Goal: Information Seeking & Learning: Learn about a topic

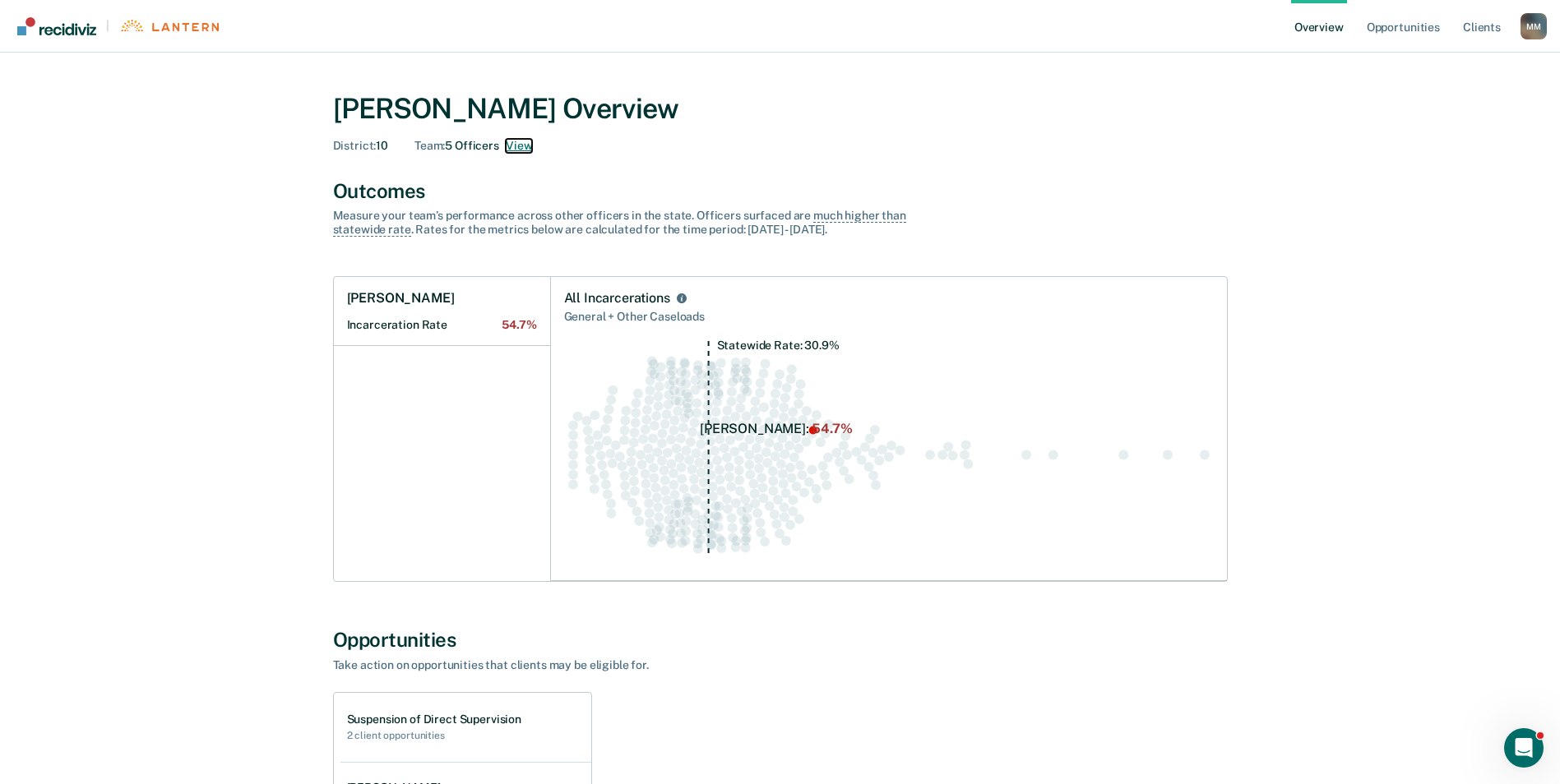
click at [528, 144] on button "View" at bounding box center [518, 146] width 26 height 14
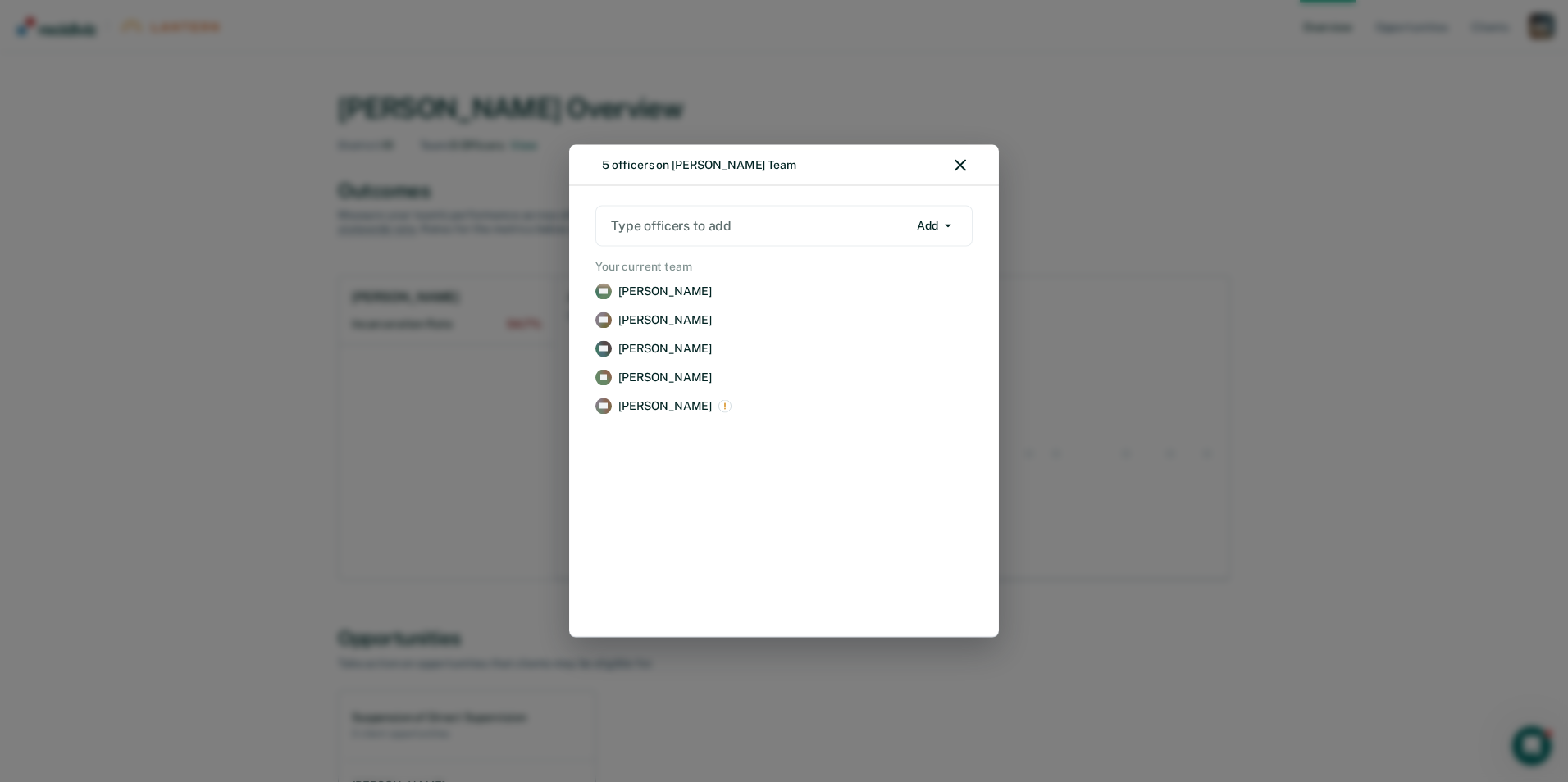
click at [968, 173] on div "5 officers on [PERSON_NAME] Team" at bounding box center [784, 166] width 430 height 41
click at [969, 161] on div "5 officers on [PERSON_NAME] Team" at bounding box center [784, 166] width 430 height 41
click at [656, 416] on link "CS [PERSON_NAME] Remove" at bounding box center [784, 406] width 384 height 22
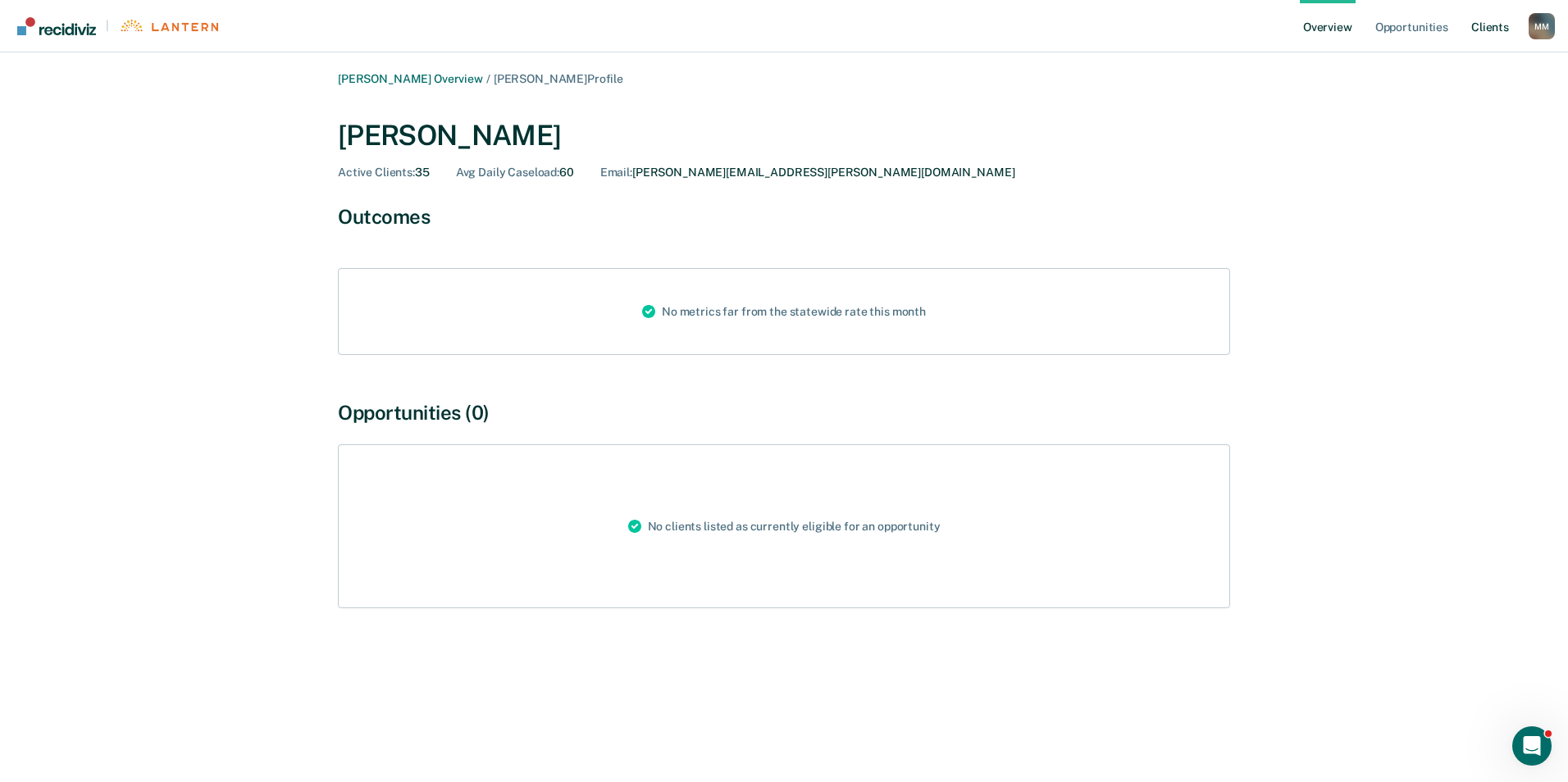
click at [1497, 25] on link "Client s" at bounding box center [1490, 26] width 44 height 53
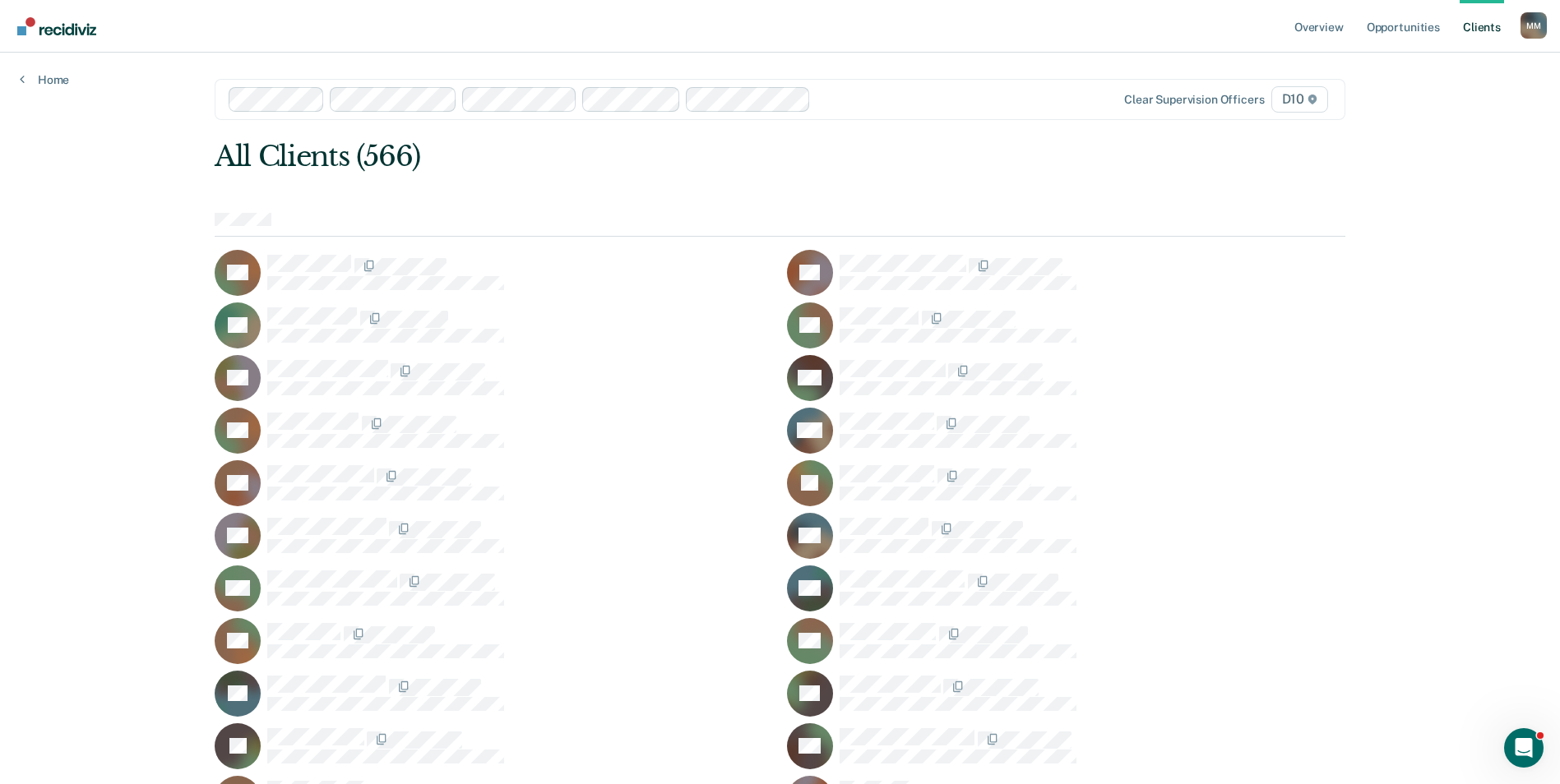
click at [1484, 34] on link "Client s" at bounding box center [1482, 26] width 44 height 53
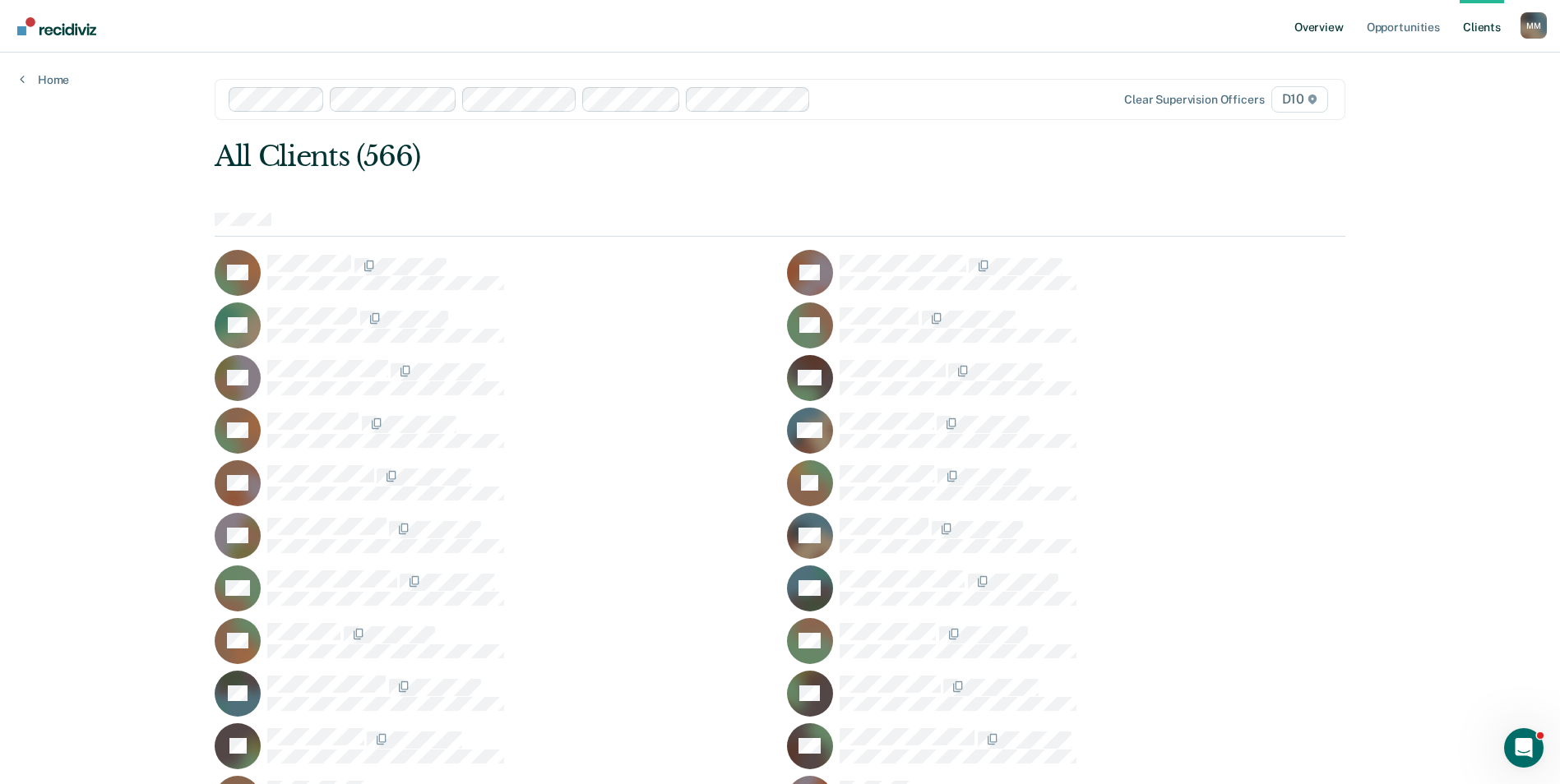
click at [1339, 33] on link "Overview" at bounding box center [1320, 26] width 56 height 53
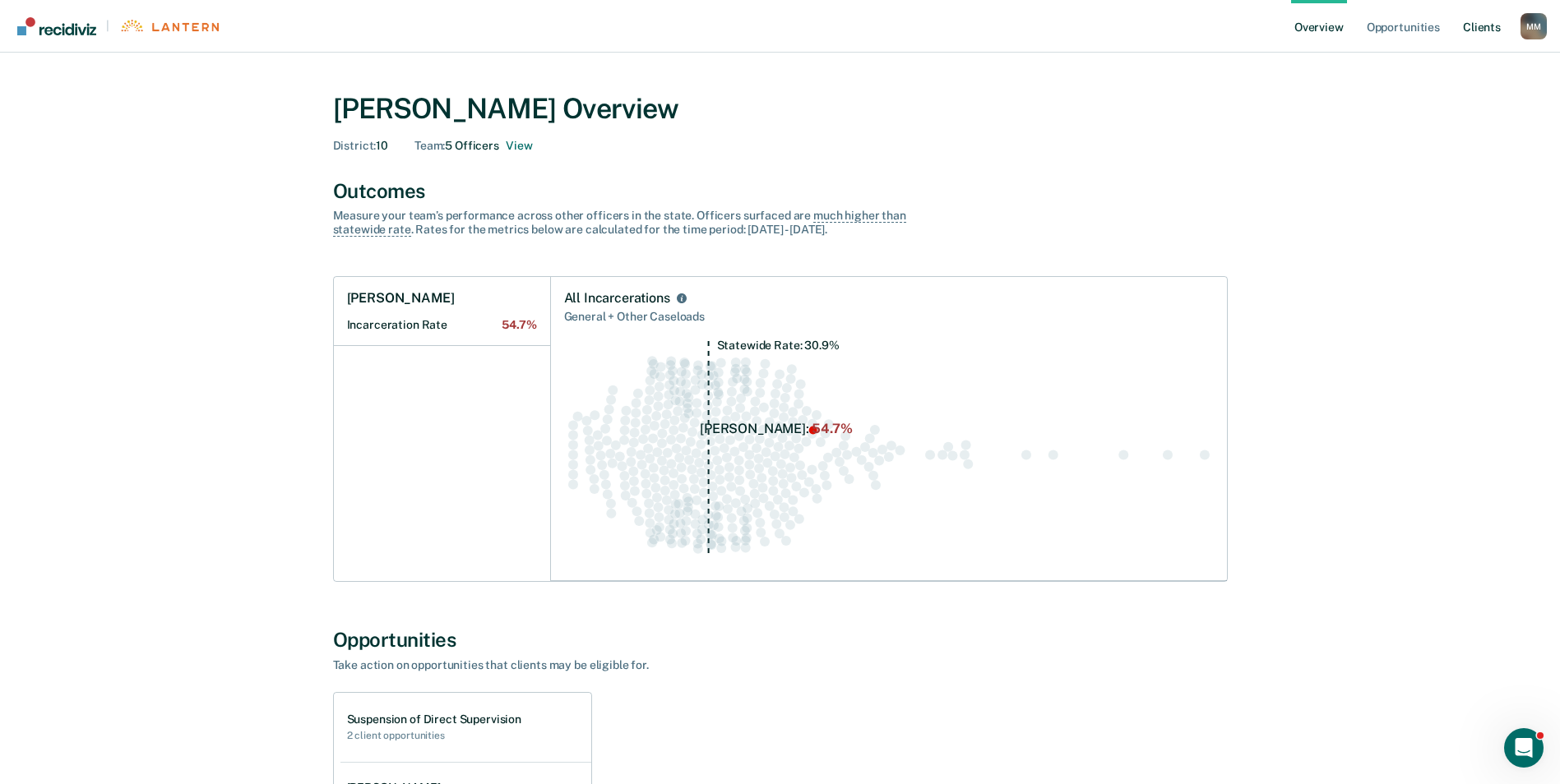
click at [1470, 27] on link "Client s" at bounding box center [1482, 26] width 44 height 53
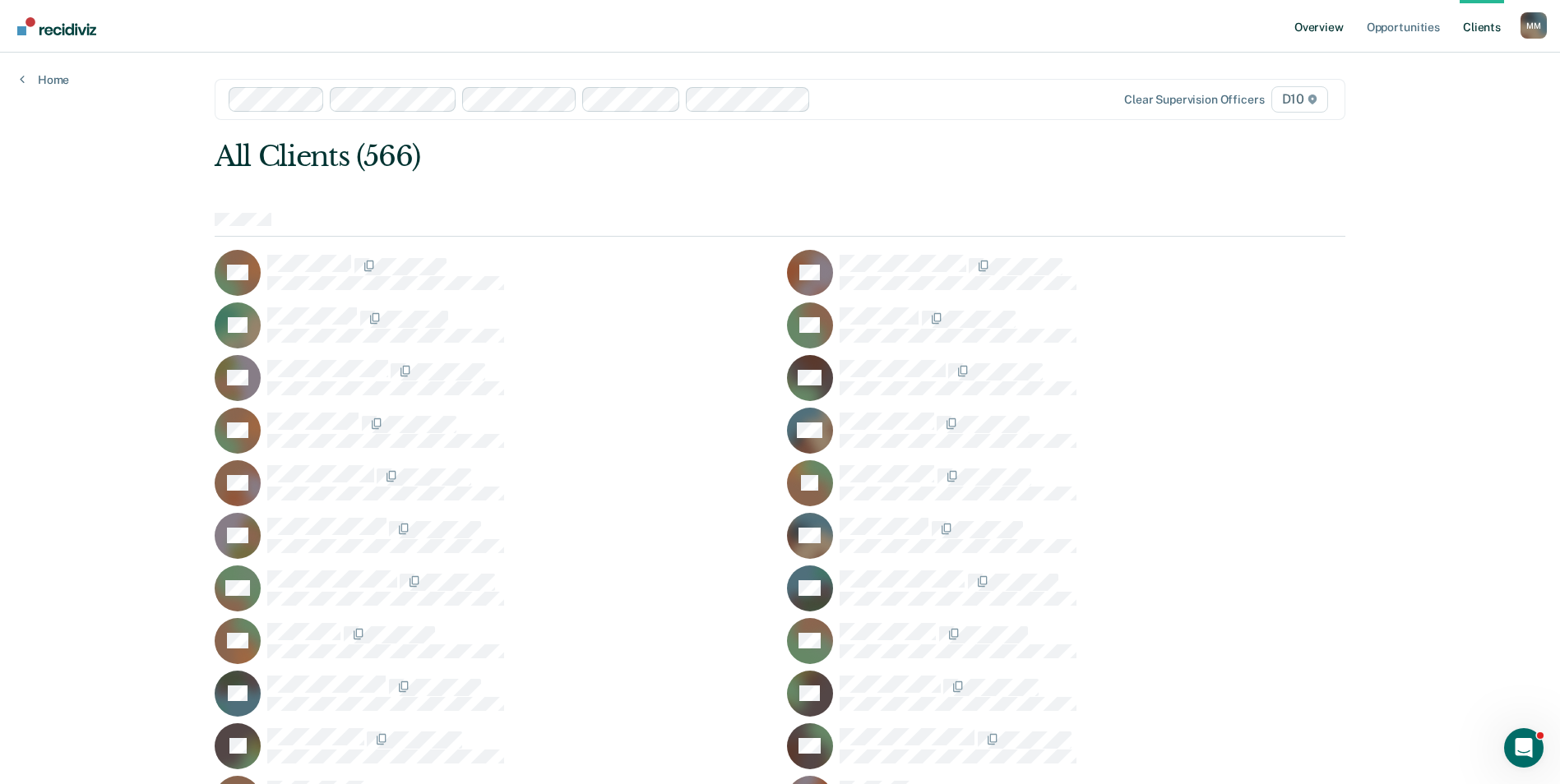
click at [1329, 14] on link "Overview" at bounding box center [1320, 26] width 56 height 53
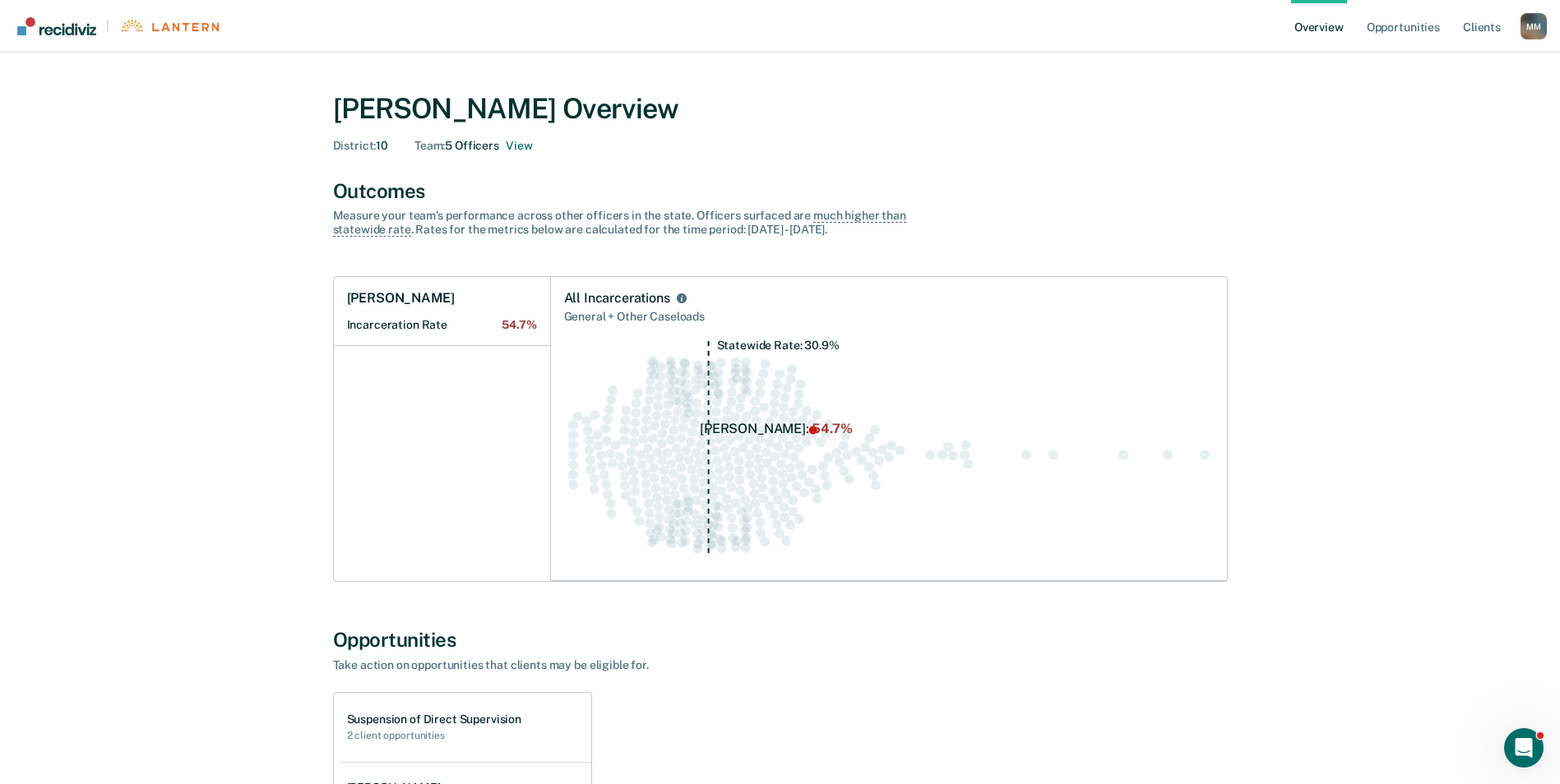
scroll to position [82, 0]
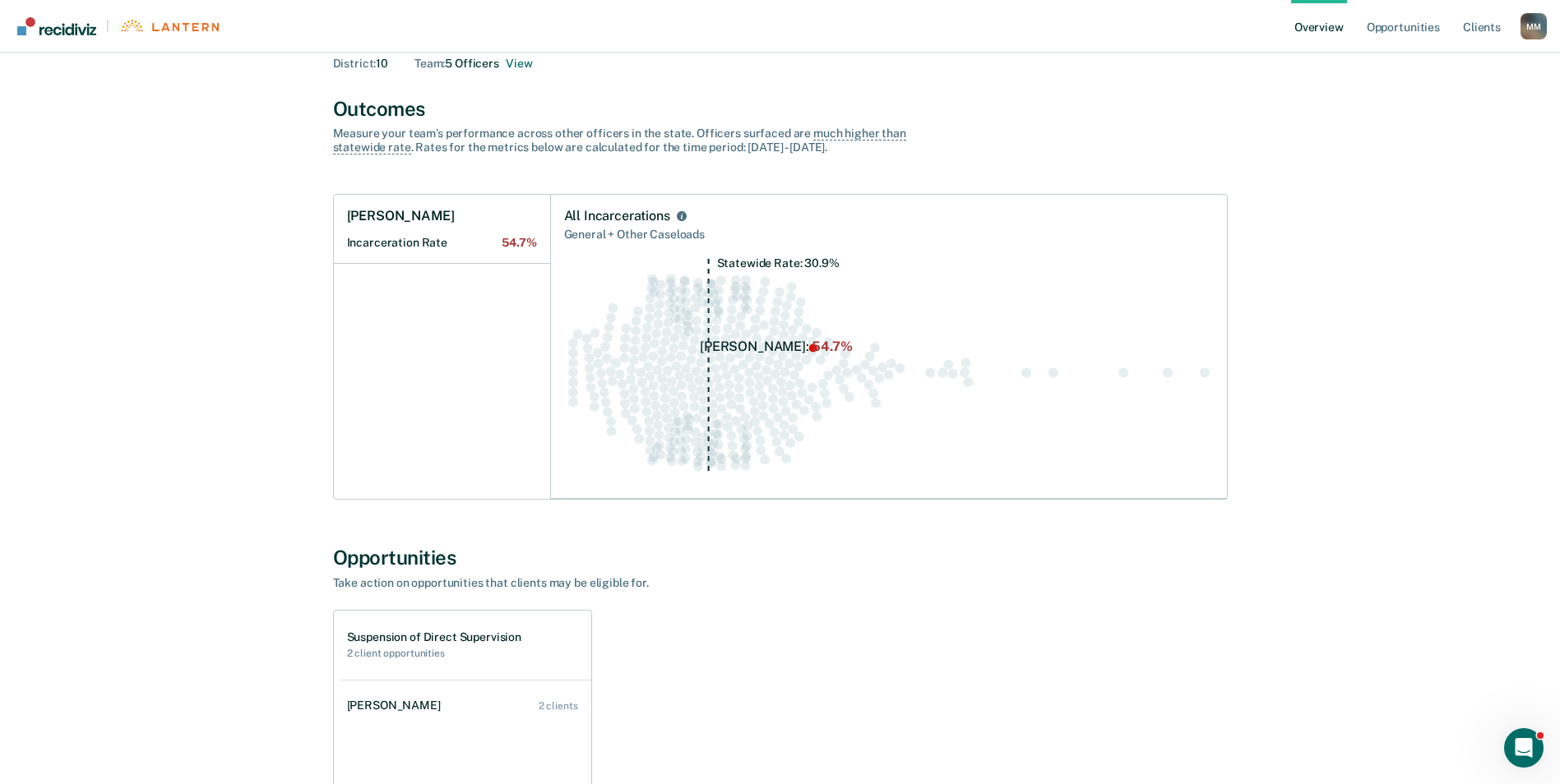
click at [390, 706] on div "[PERSON_NAME]" at bounding box center [397, 706] width 101 height 14
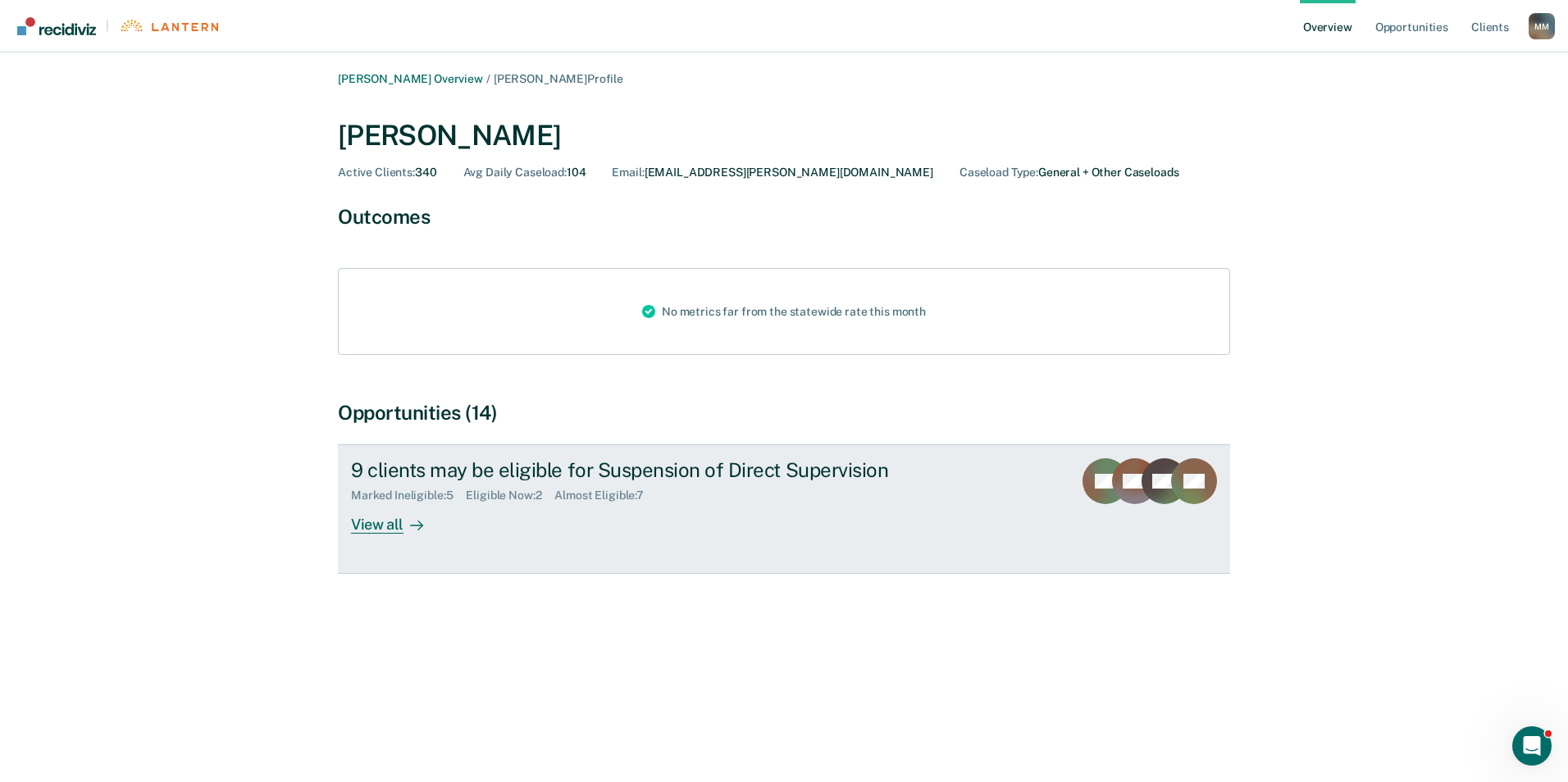
click at [391, 528] on div "View all" at bounding box center [397, 518] width 92 height 32
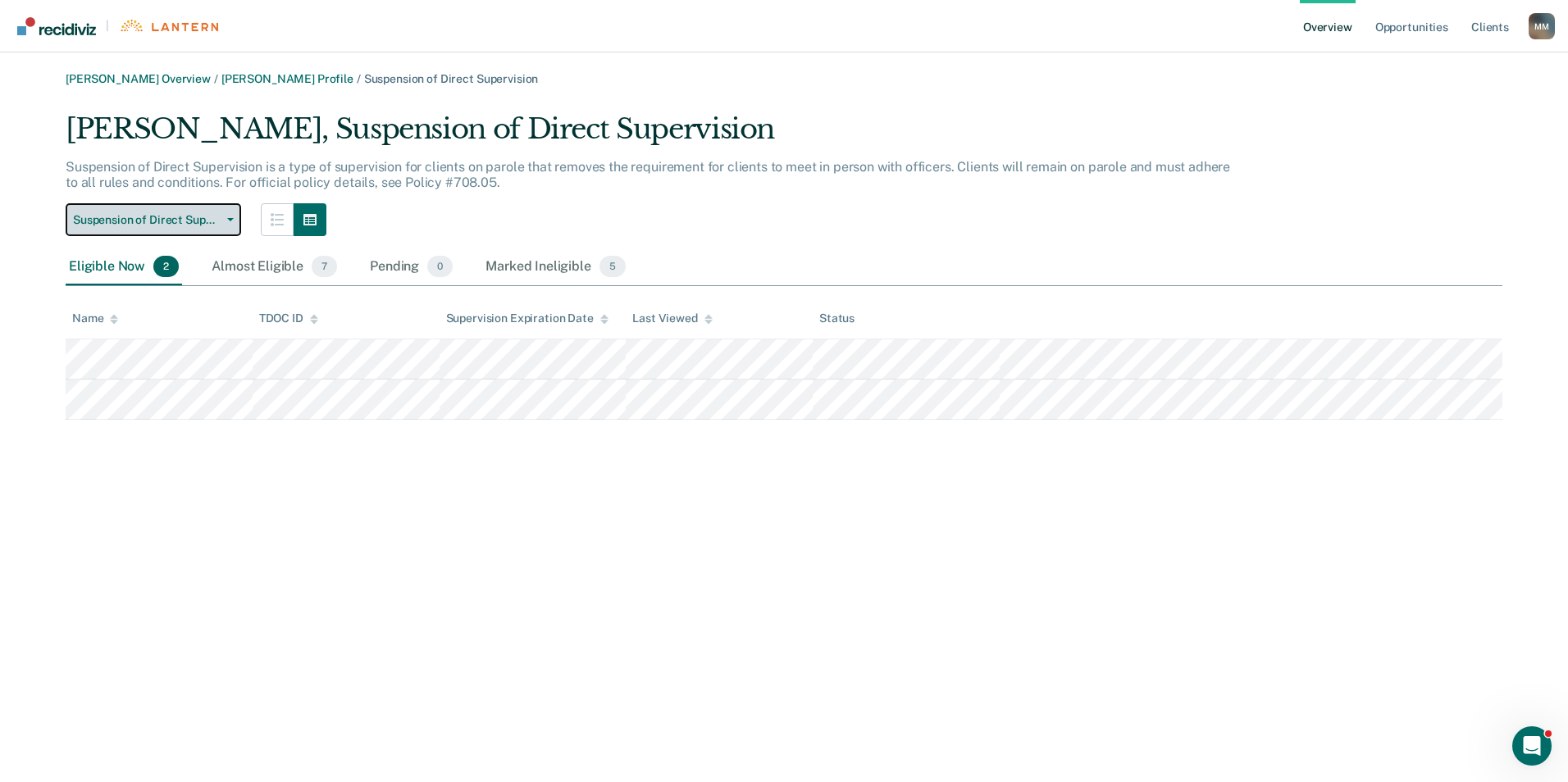
click at [135, 214] on span "Suspension of Direct Supervision" at bounding box center [147, 220] width 148 height 14
click at [178, 80] on link "[PERSON_NAME] Overview" at bounding box center [138, 79] width 145 height 14
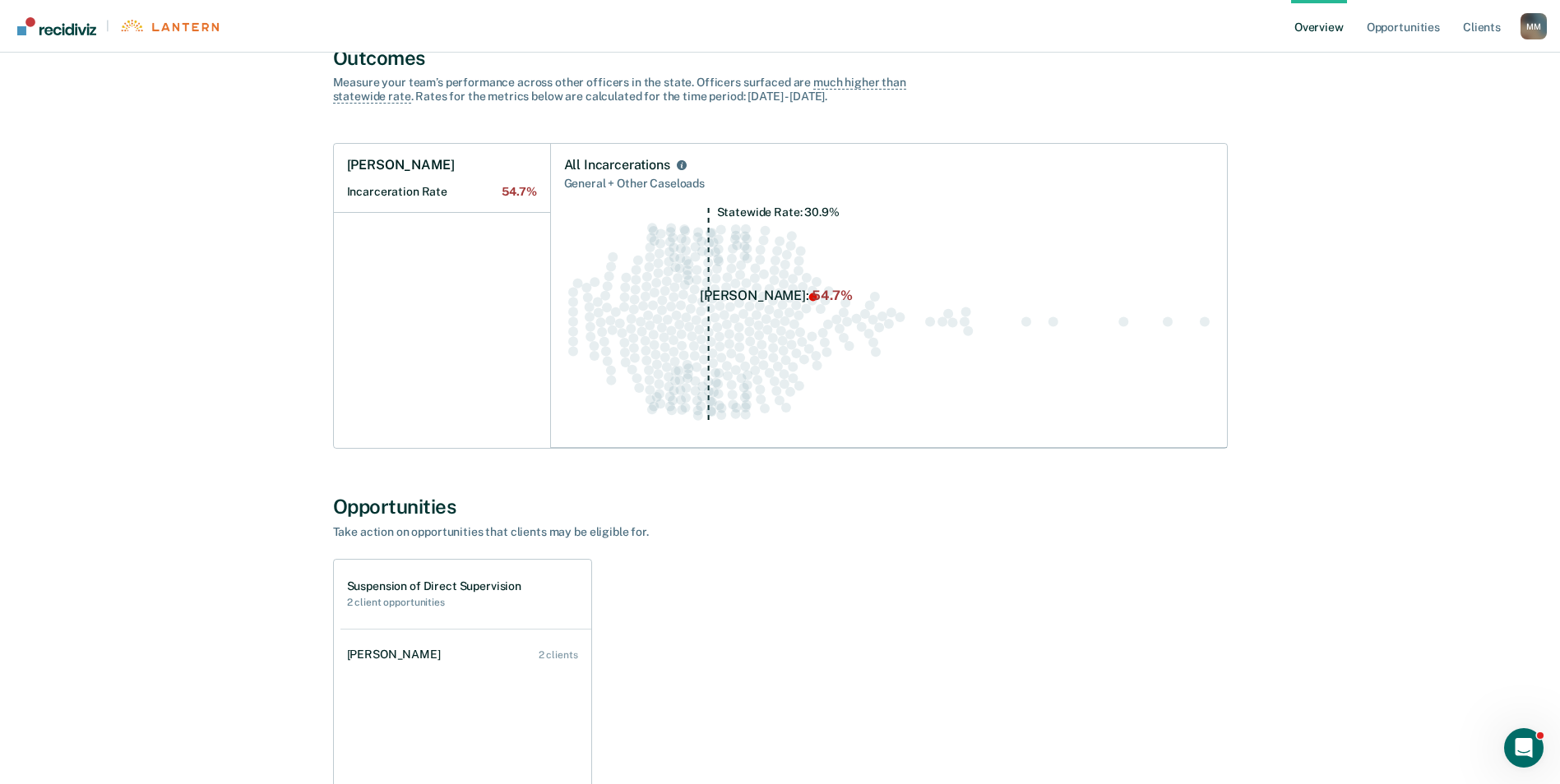
scroll to position [164, 0]
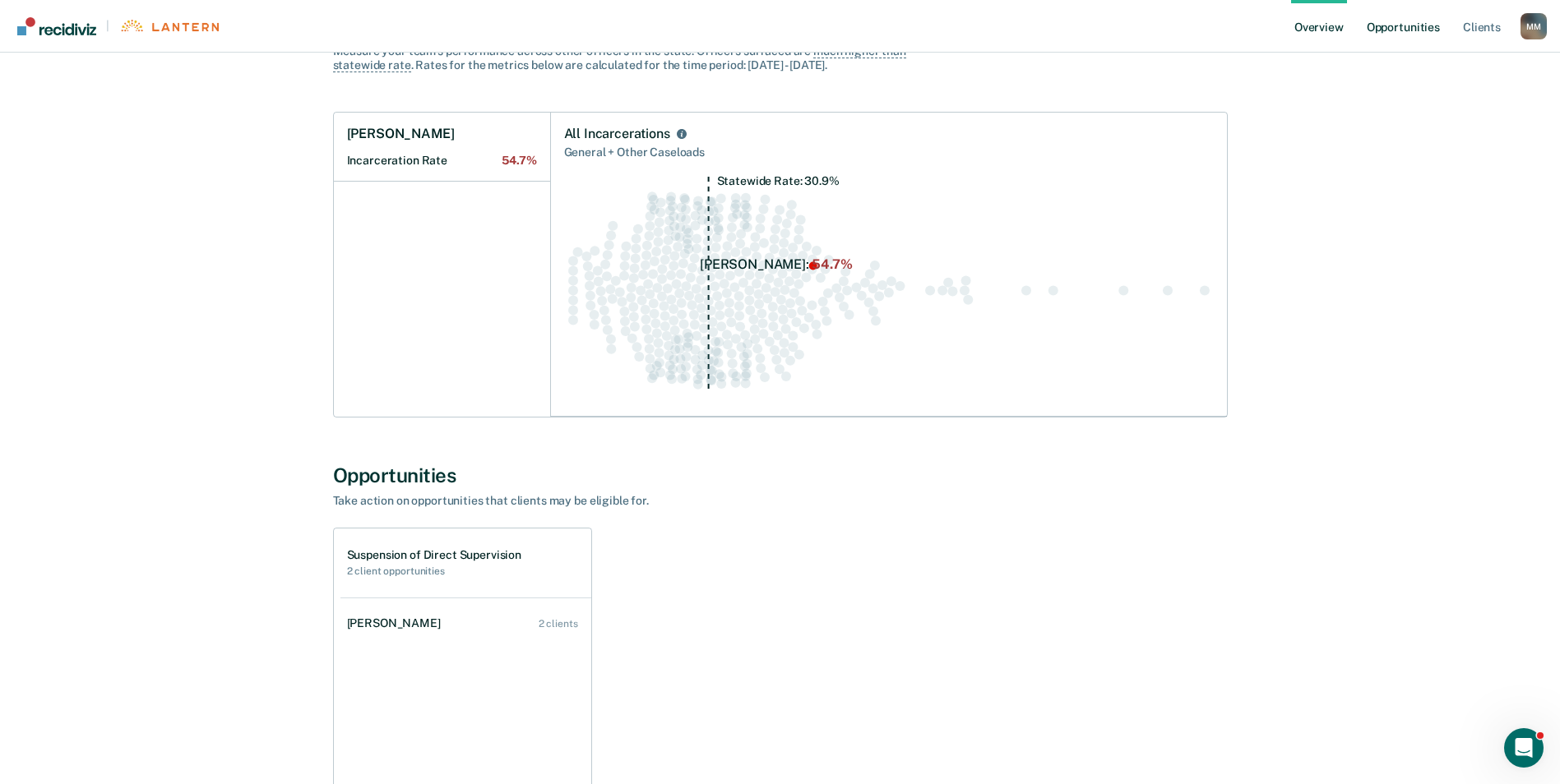
click at [1423, 22] on link "Opportunities" at bounding box center [1404, 26] width 80 height 53
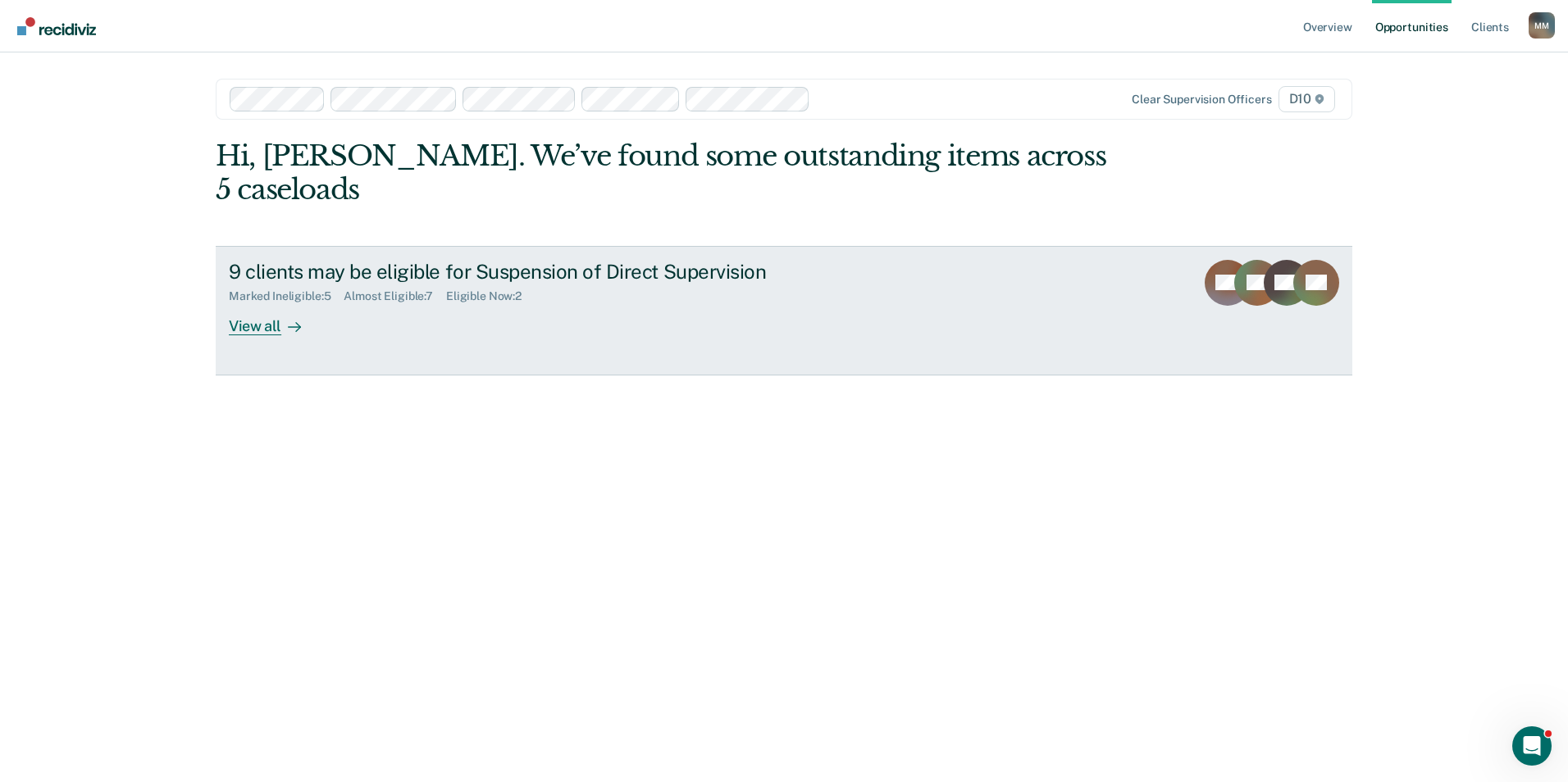
click at [248, 303] on div "View all" at bounding box center [275, 320] width 92 height 32
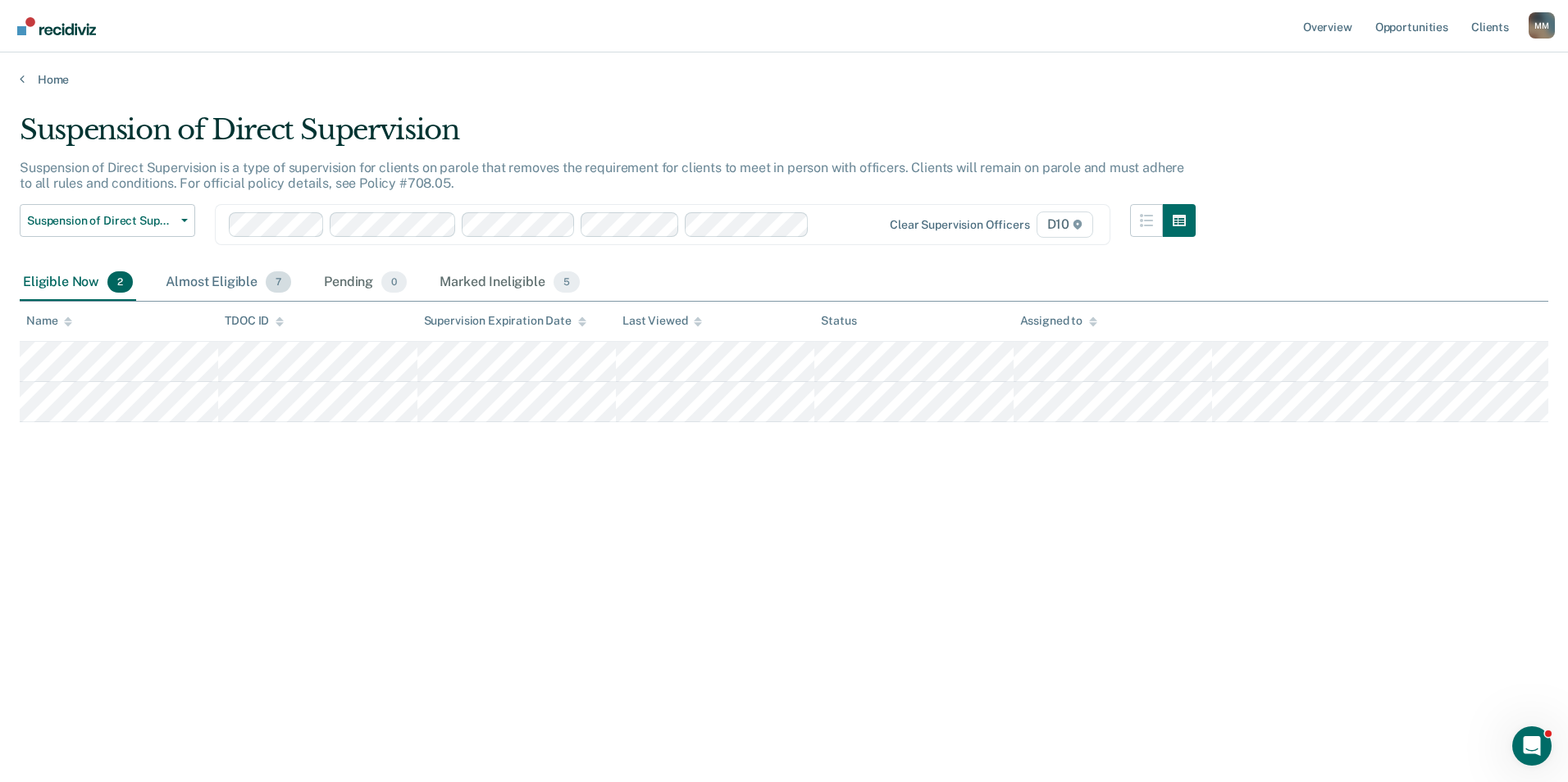
click at [216, 283] on div "Almost Eligible 7" at bounding box center [228, 283] width 132 height 36
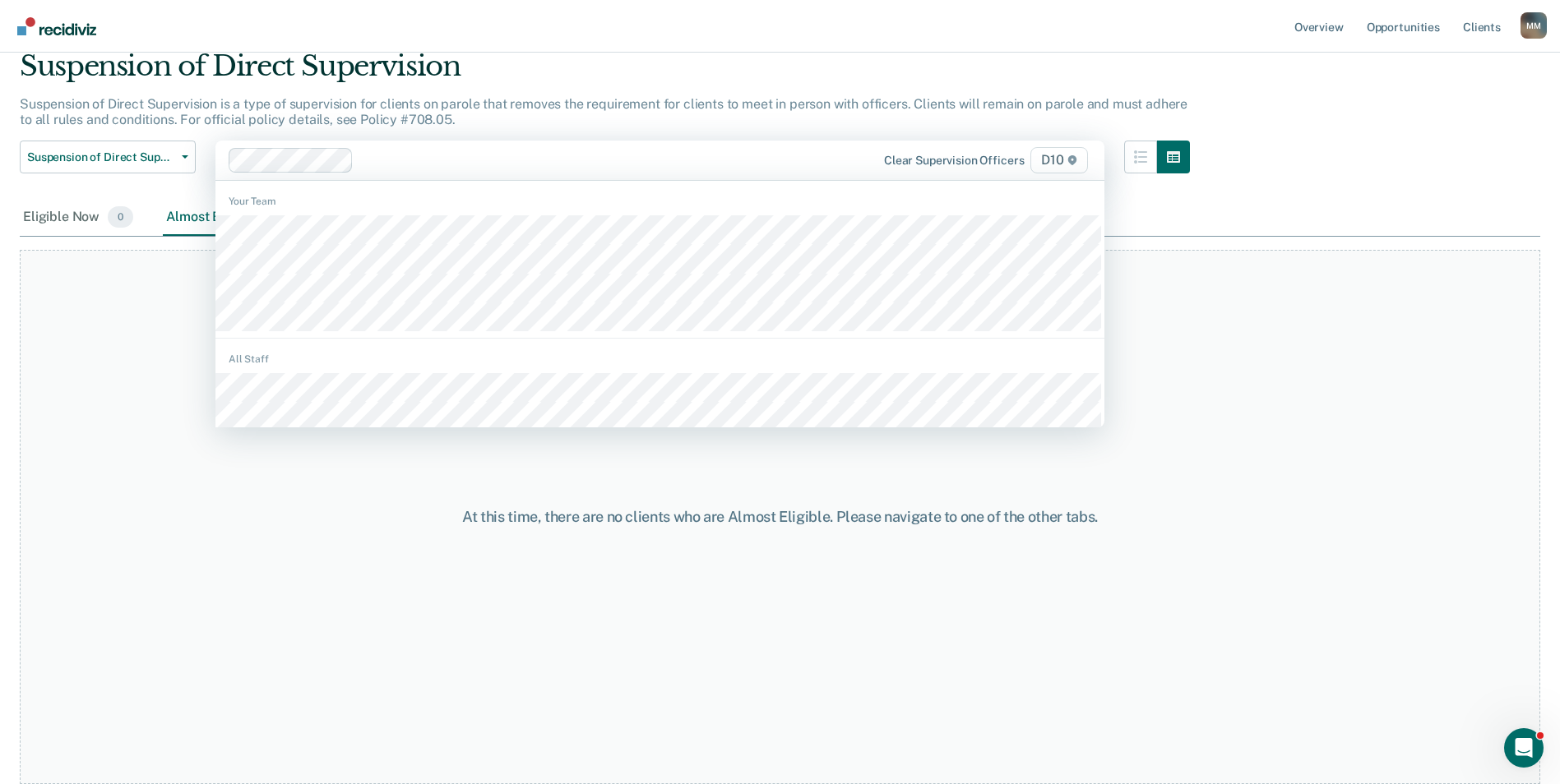
scroll to position [64, 0]
click at [481, 572] on div "At this time, there are no clients who are Almost Eligible. Please navigate to …" at bounding box center [780, 516] width 1521 height 534
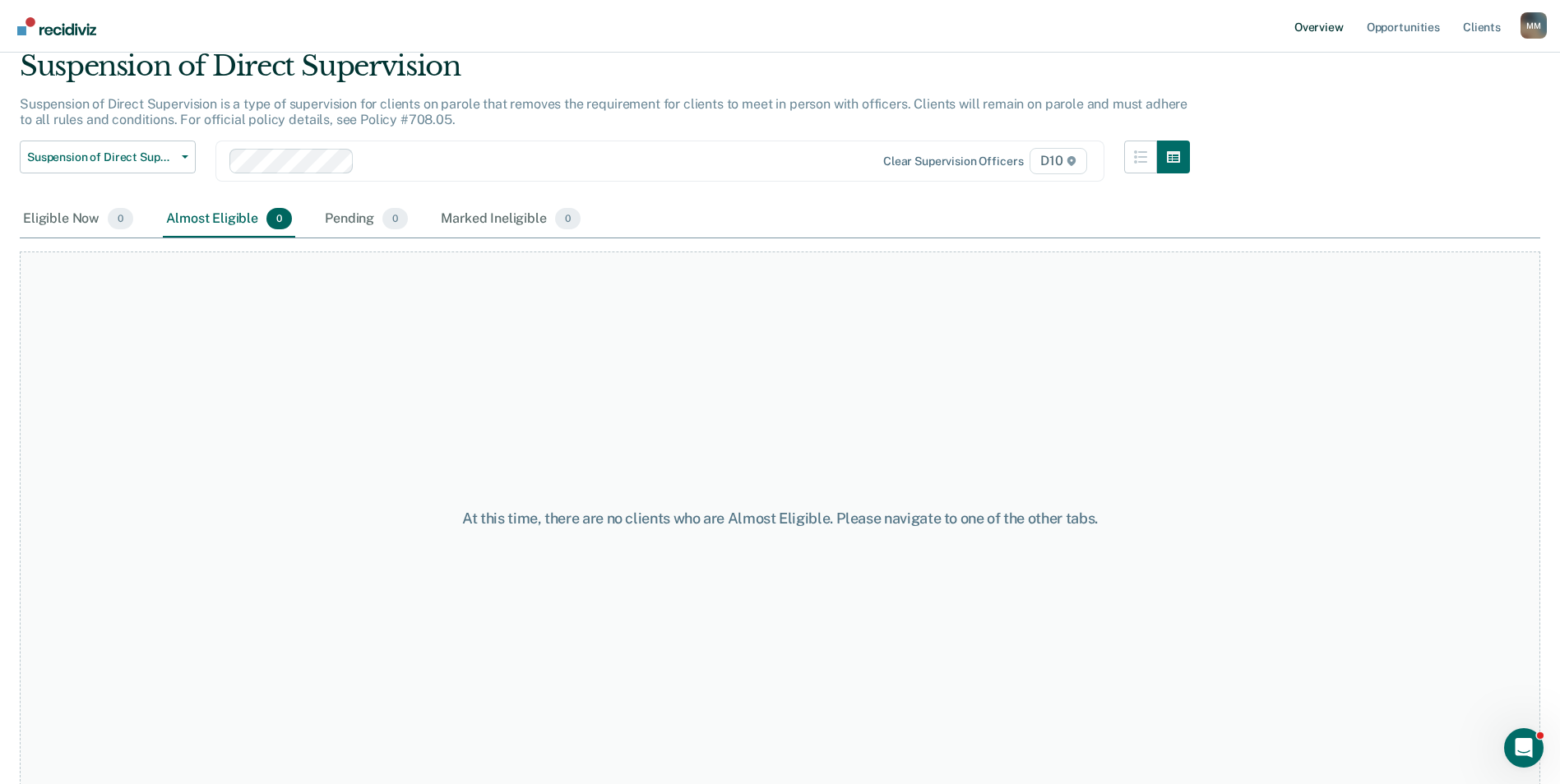
click at [1326, 34] on link "Overview" at bounding box center [1320, 26] width 56 height 53
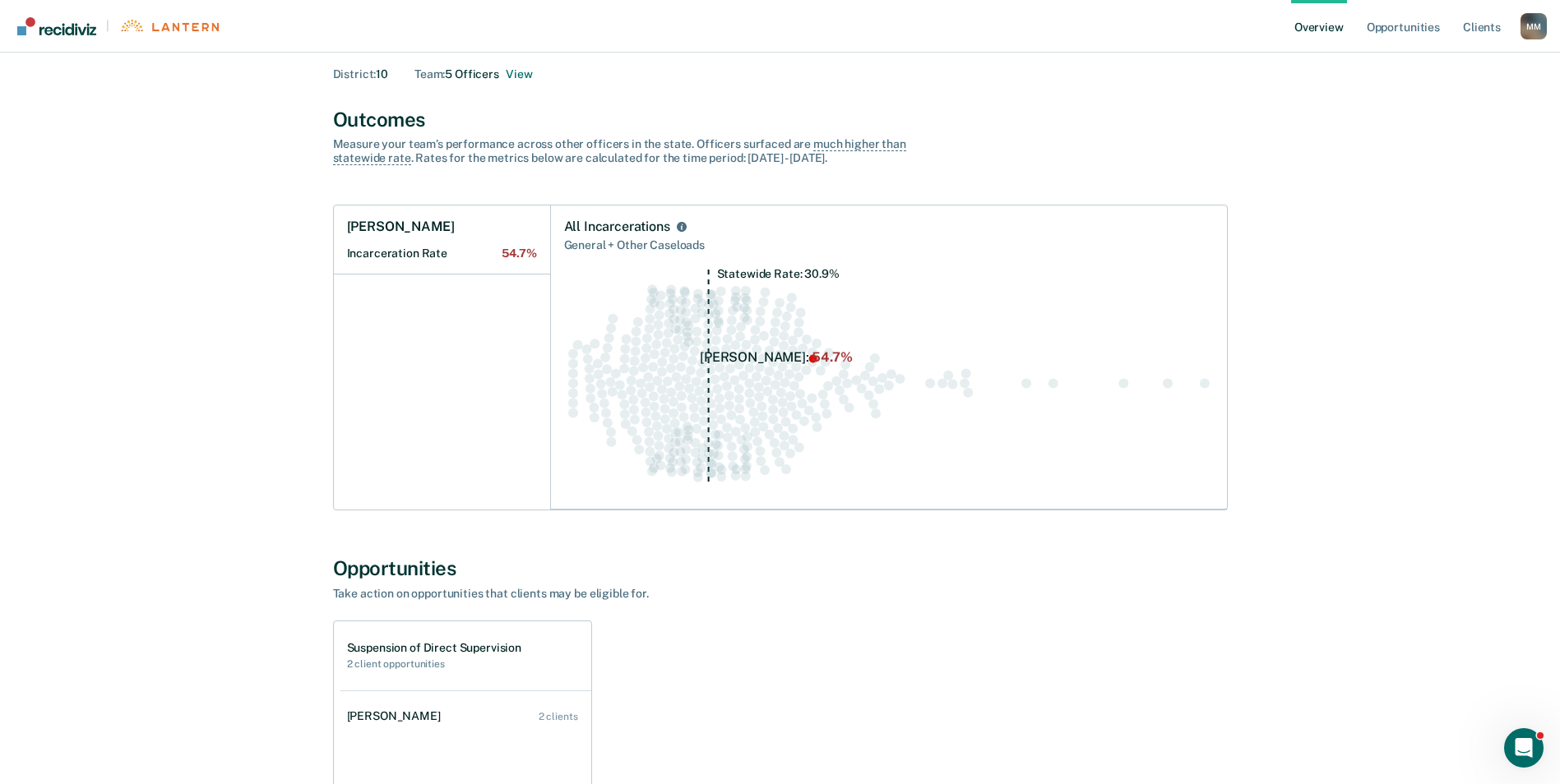
scroll to position [82, 0]
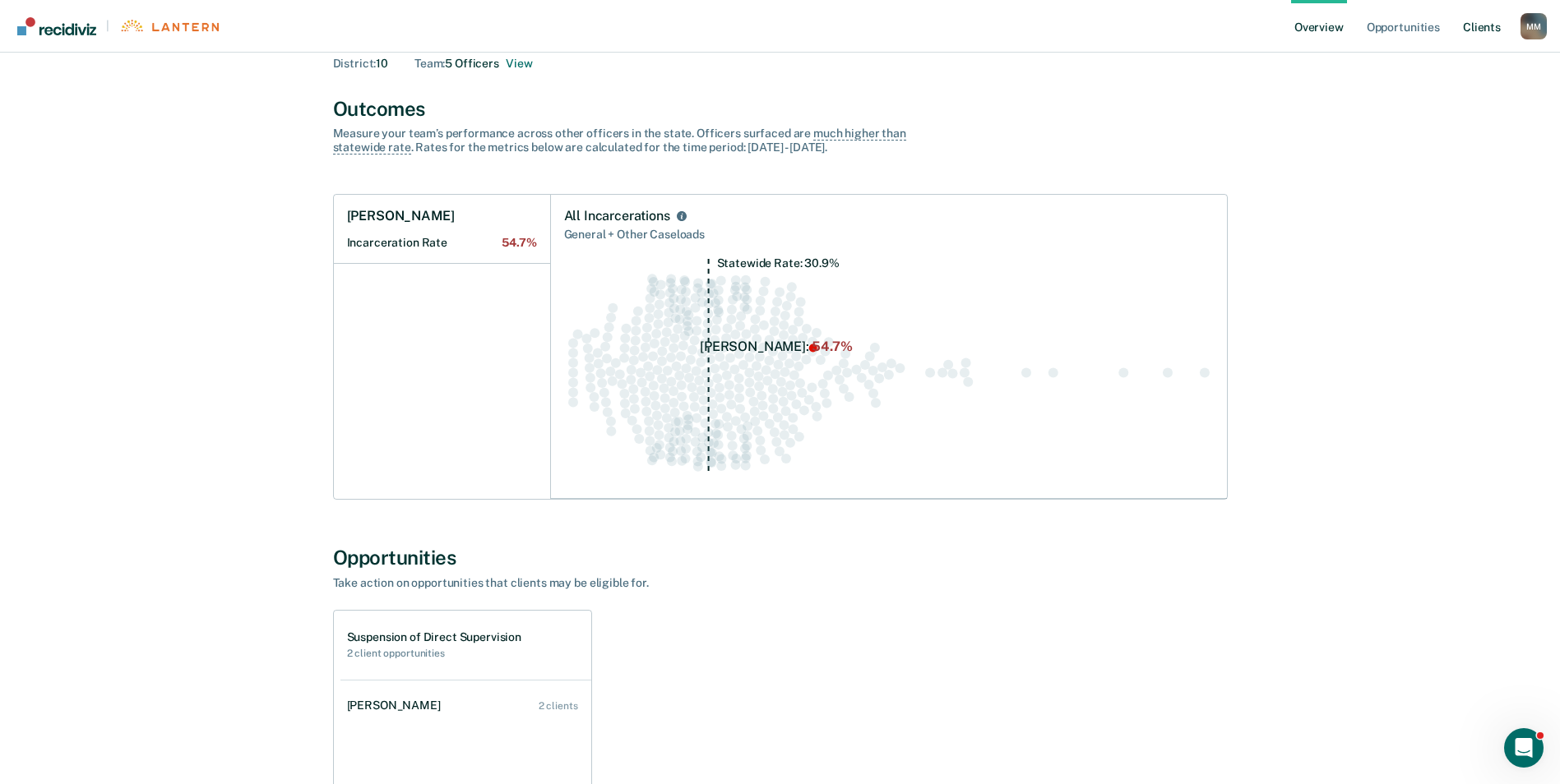
click at [1482, 26] on link "Client s" at bounding box center [1482, 26] width 44 height 53
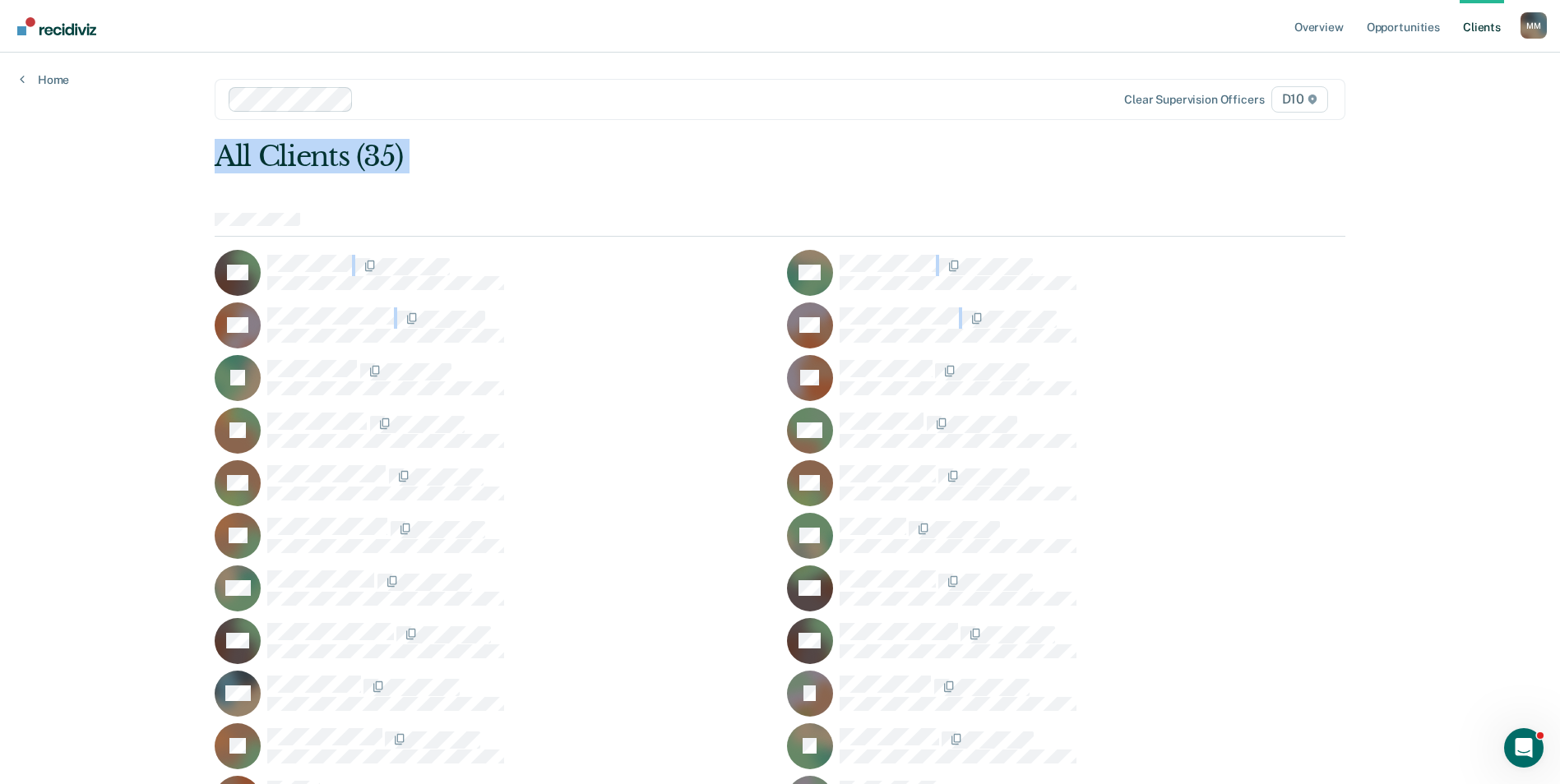
drag, startPoint x: 1555, startPoint y: 109, endPoint x: 1569, endPoint y: 341, distance: 232.4
click at [1560, 341] on html "Looks like you’re using Internet Explorer 11. For faster loading and a better e…" at bounding box center [780, 392] width 1560 height 784
drag, startPoint x: 1569, startPoint y: 341, endPoint x: 1557, endPoint y: 346, distance: 13.0
click at [1557, 346] on div "Overview Opportunities Client s [PERSON_NAME] M M Profile How it works Log Out …" at bounding box center [780, 628] width 1560 height 1256
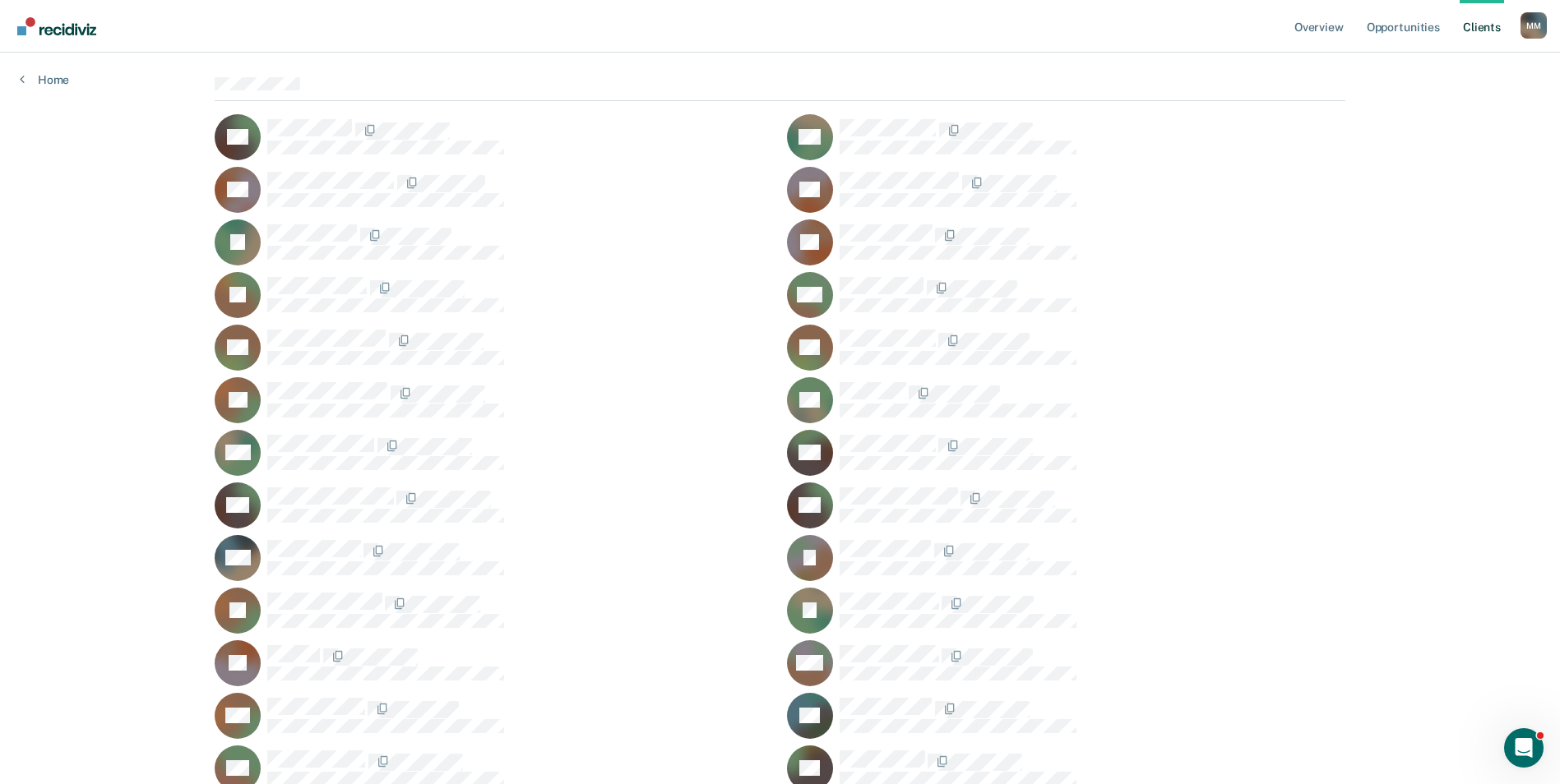
scroll to position [67, 0]
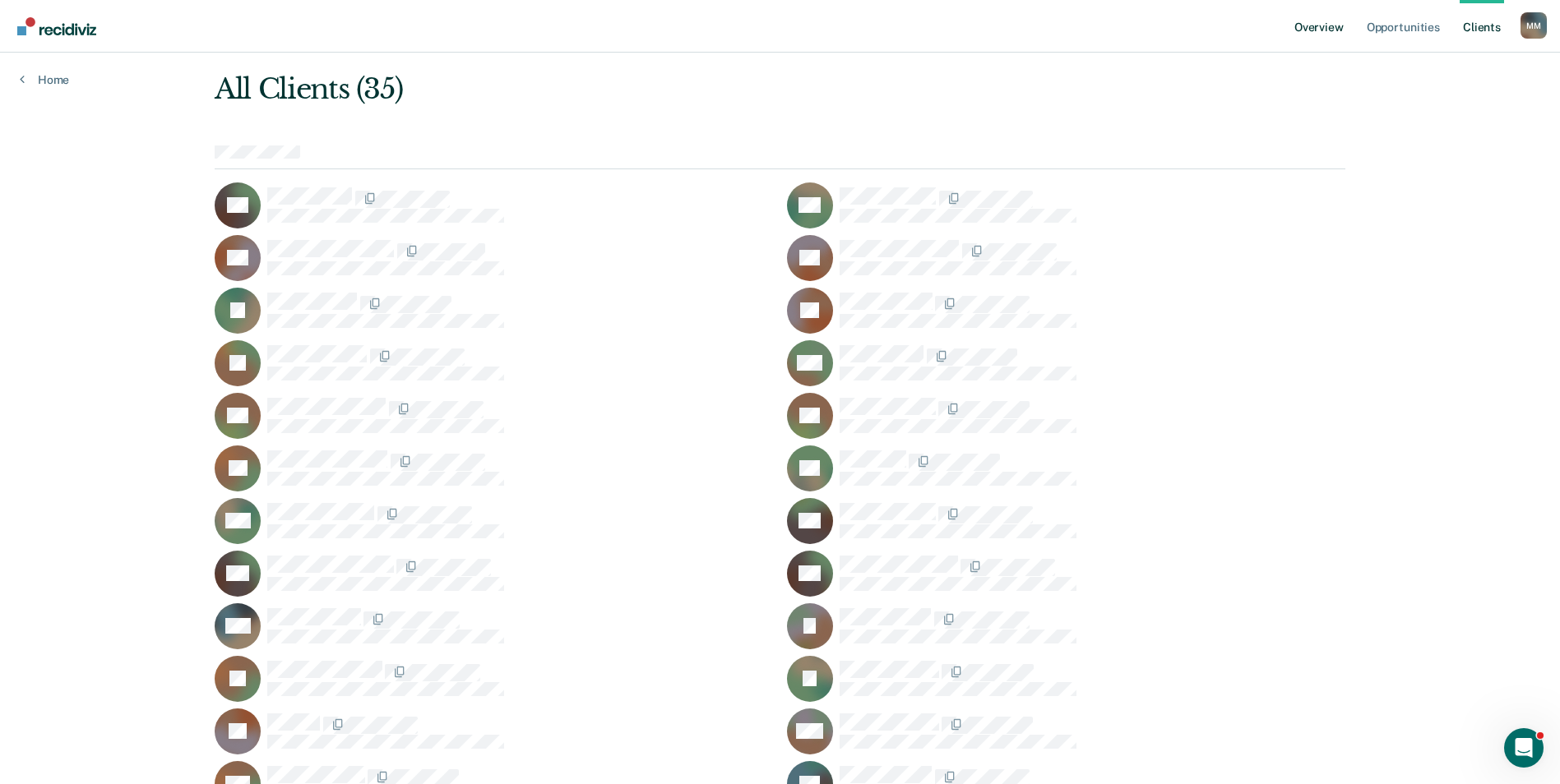
click at [1330, 28] on link "Overview" at bounding box center [1320, 26] width 56 height 53
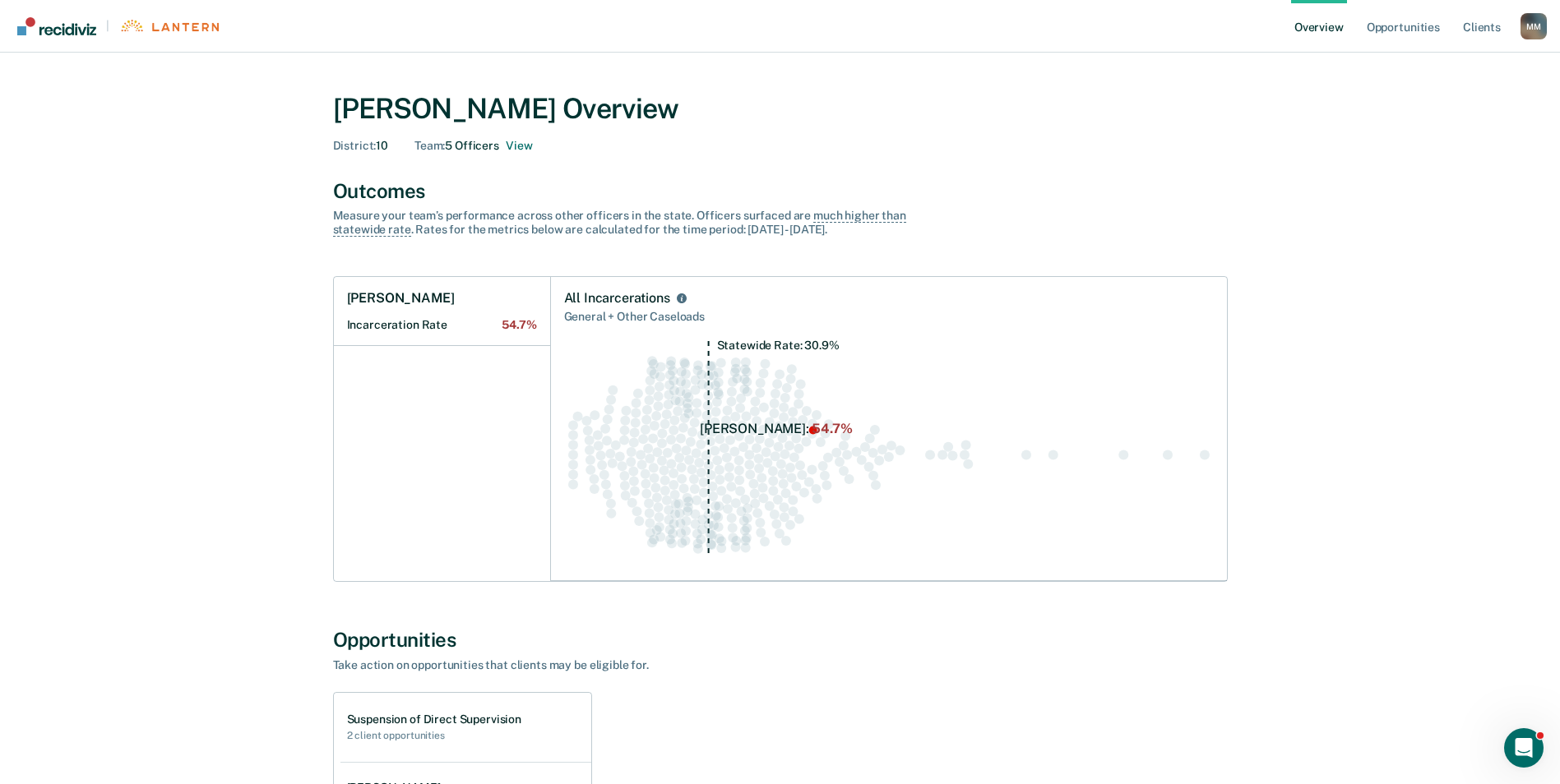
click at [610, 297] on div "All Incarcerations" at bounding box center [617, 298] width 106 height 16
click at [431, 300] on h1 "[PERSON_NAME]" at bounding box center [401, 298] width 107 height 16
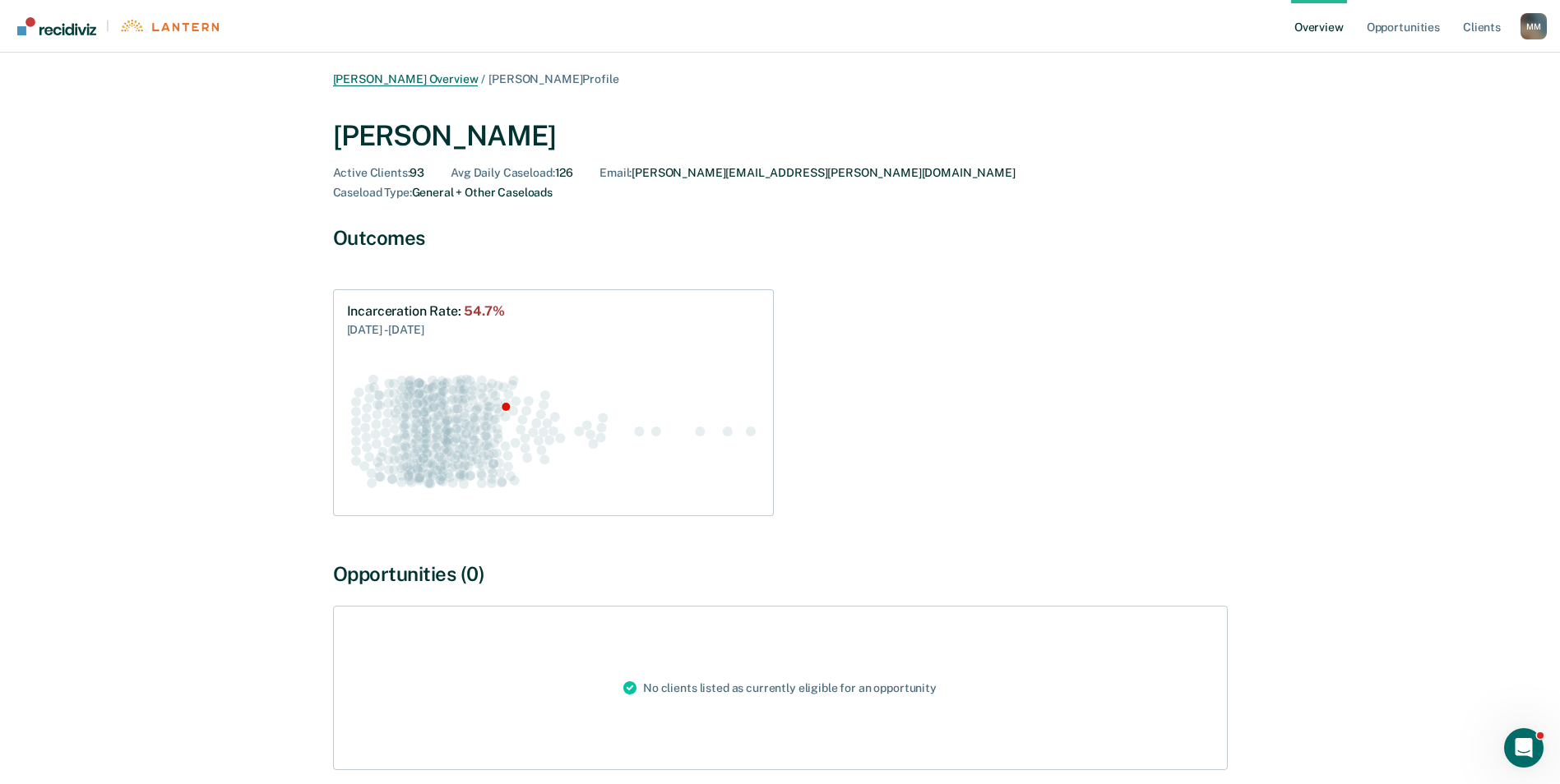
click at [367, 78] on link "[PERSON_NAME] Overview" at bounding box center [406, 79] width 146 height 14
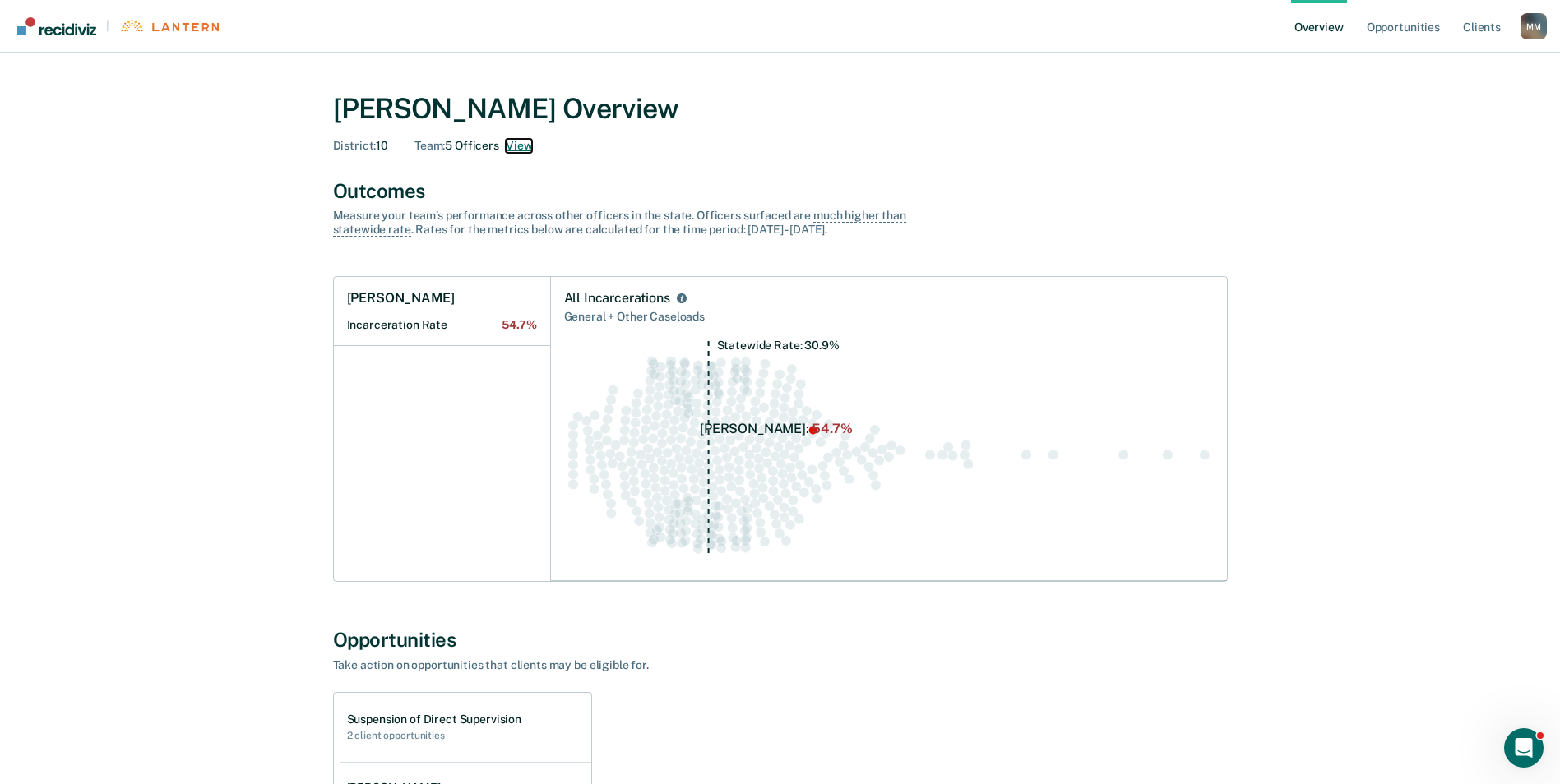
click at [532, 146] on button "View" at bounding box center [518, 146] width 26 height 14
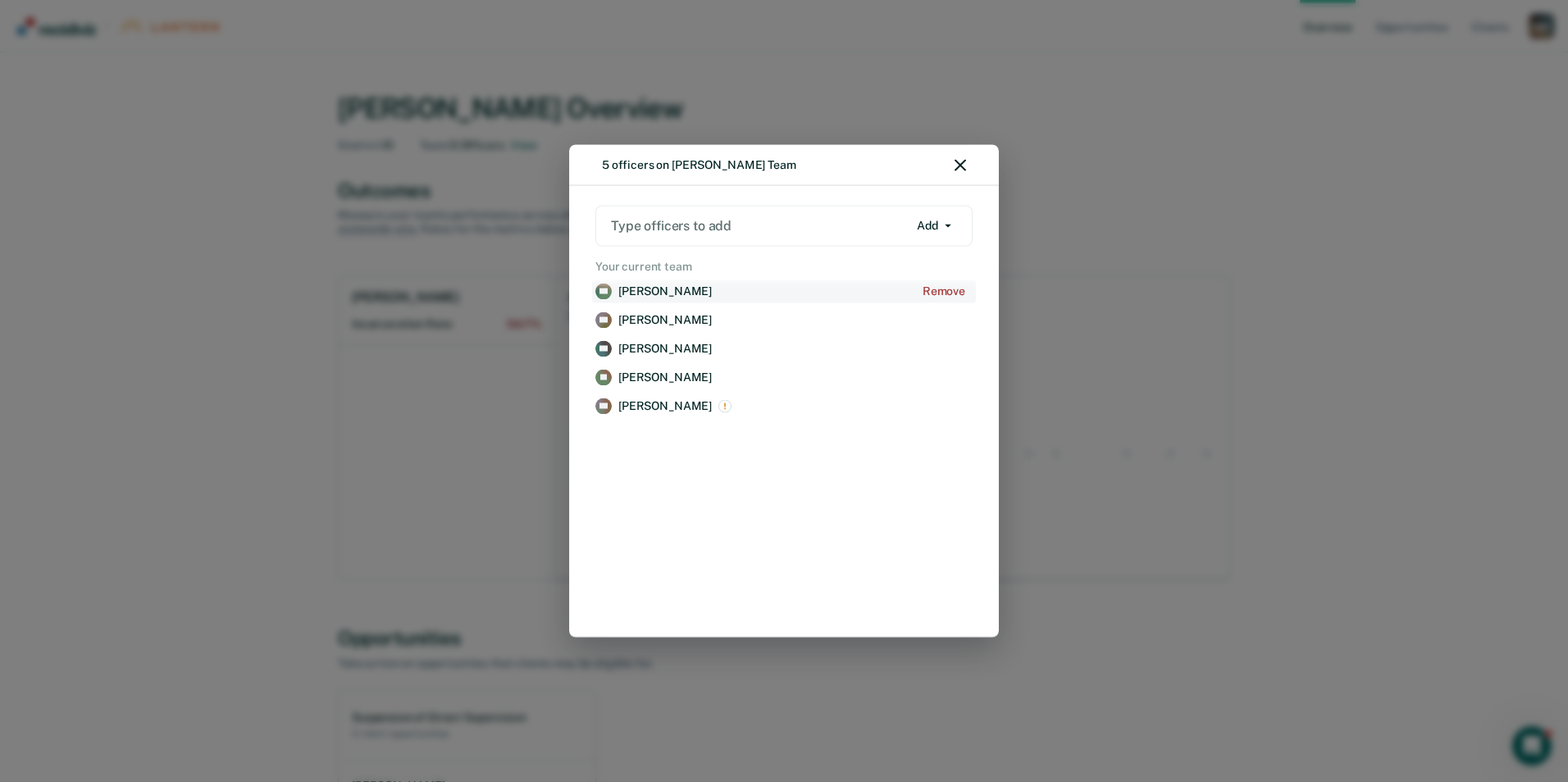
click at [665, 292] on p "[PERSON_NAME]" at bounding box center [665, 292] width 93 height 14
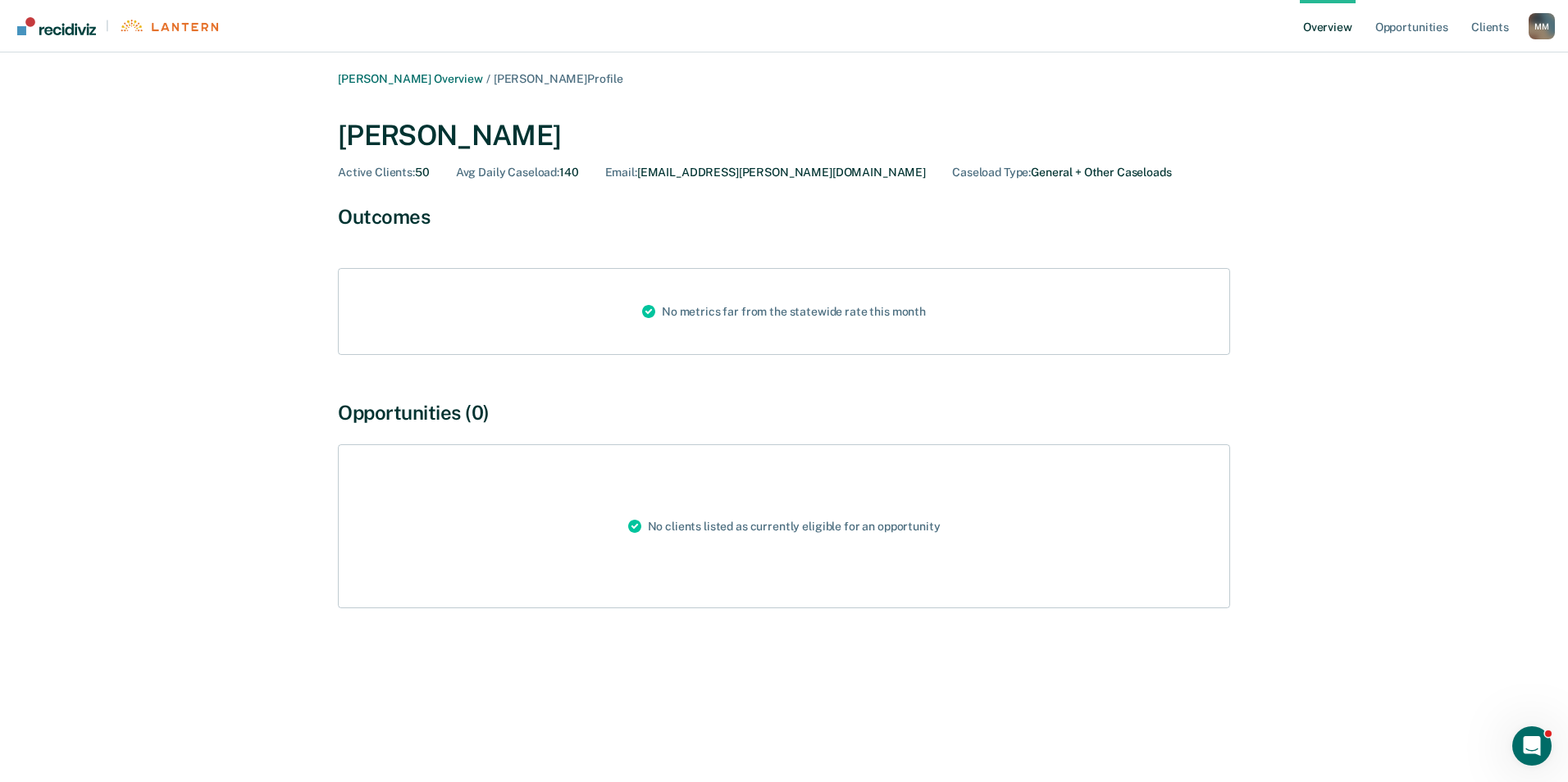
click at [471, 532] on div "No clients listed as currently eligible for an opportunity" at bounding box center [784, 526] width 892 height 164
click at [1458, 96] on div "[PERSON_NAME] Overview / [PERSON_NAME] Profile [PERSON_NAME] Active Clients : 5…" at bounding box center [784, 401] width 1528 height 658
click at [1480, 26] on link "Client s" at bounding box center [1490, 26] width 44 height 53
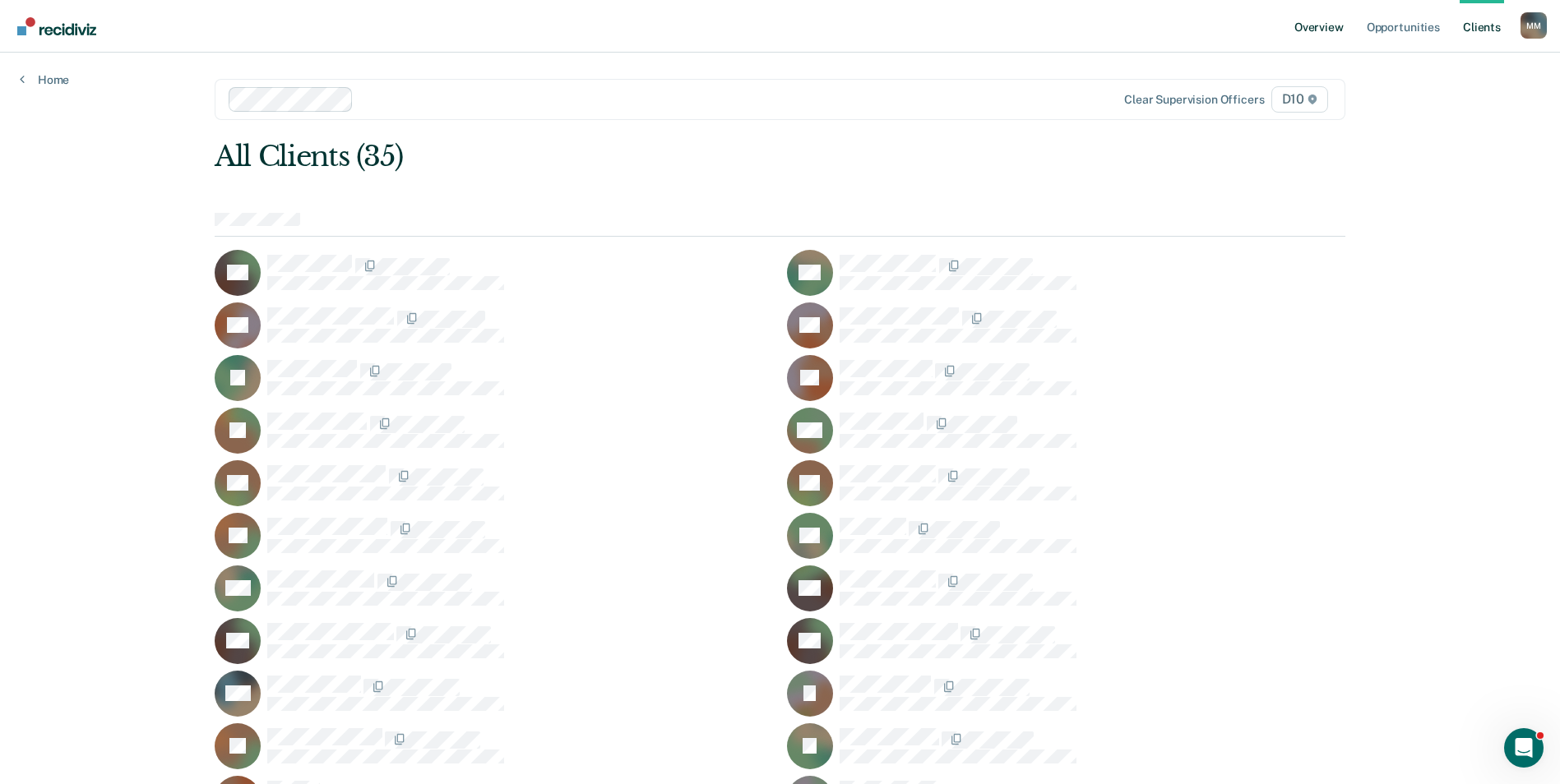
click at [1325, 26] on link "Overview" at bounding box center [1320, 26] width 56 height 53
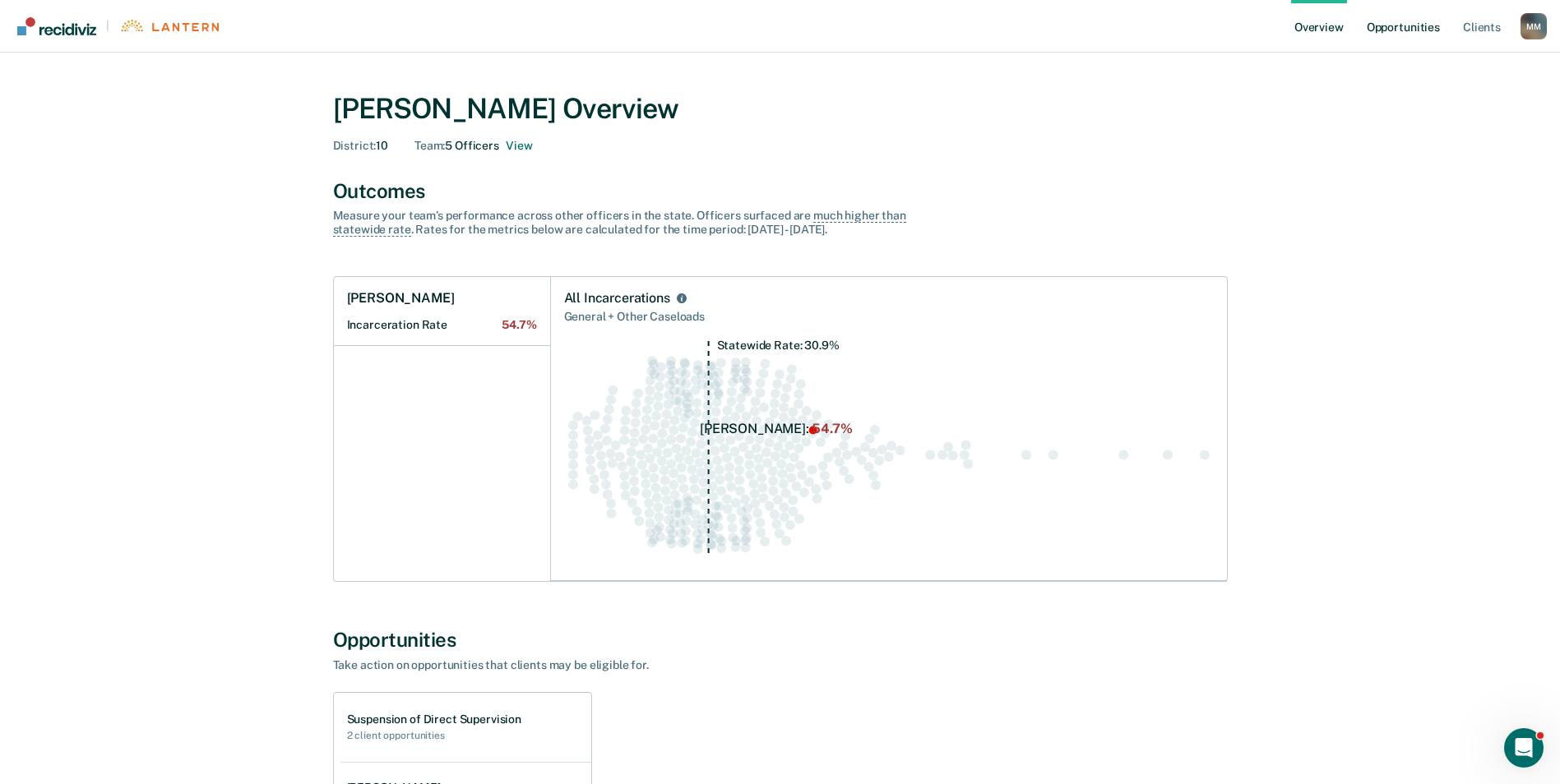
click at [1408, 32] on link "Opportunities" at bounding box center [1404, 26] width 80 height 53
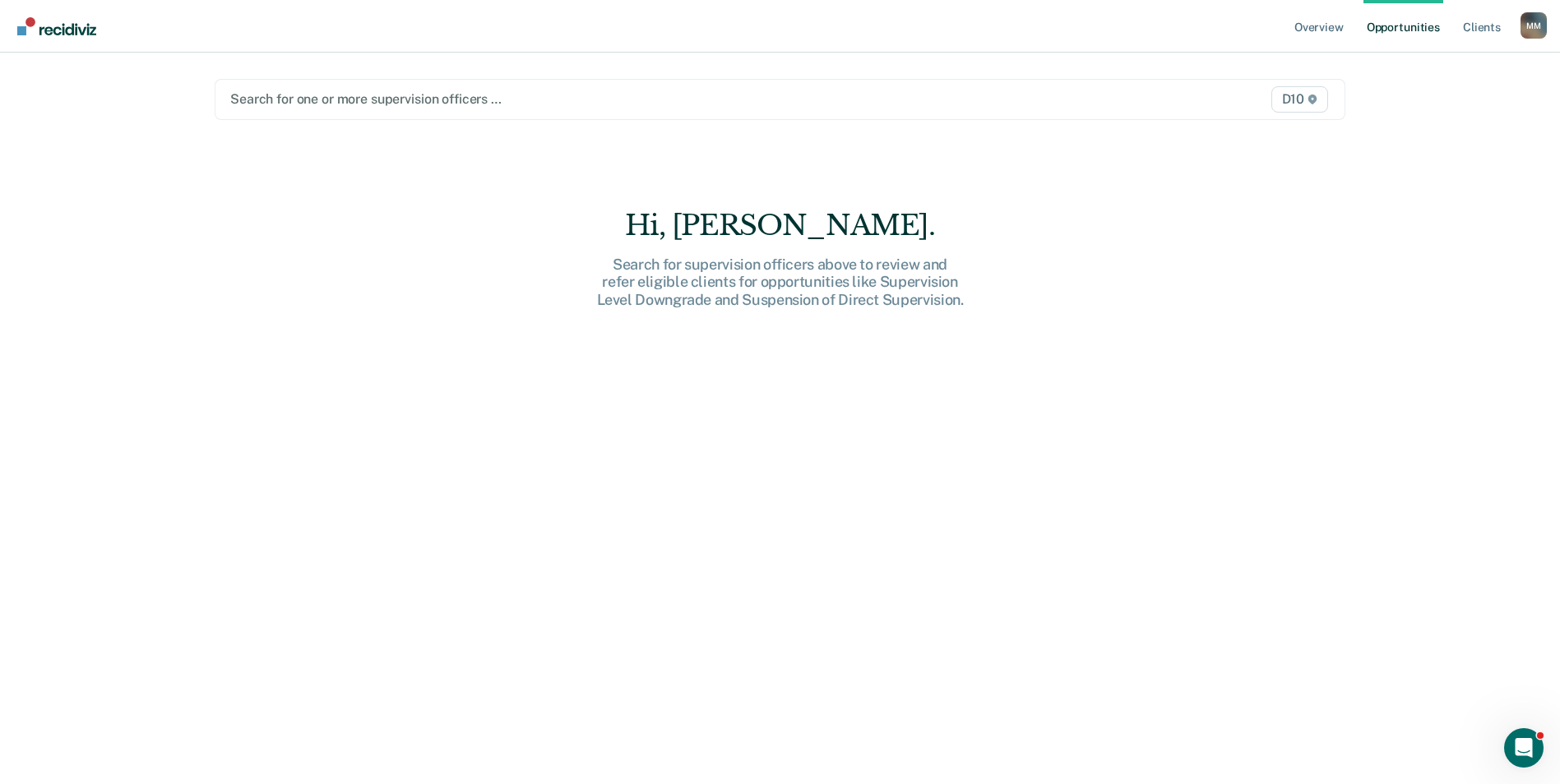
click at [1392, 28] on link "Opportunities" at bounding box center [1404, 26] width 80 height 53
click at [1473, 25] on link "Client s" at bounding box center [1482, 26] width 44 height 53
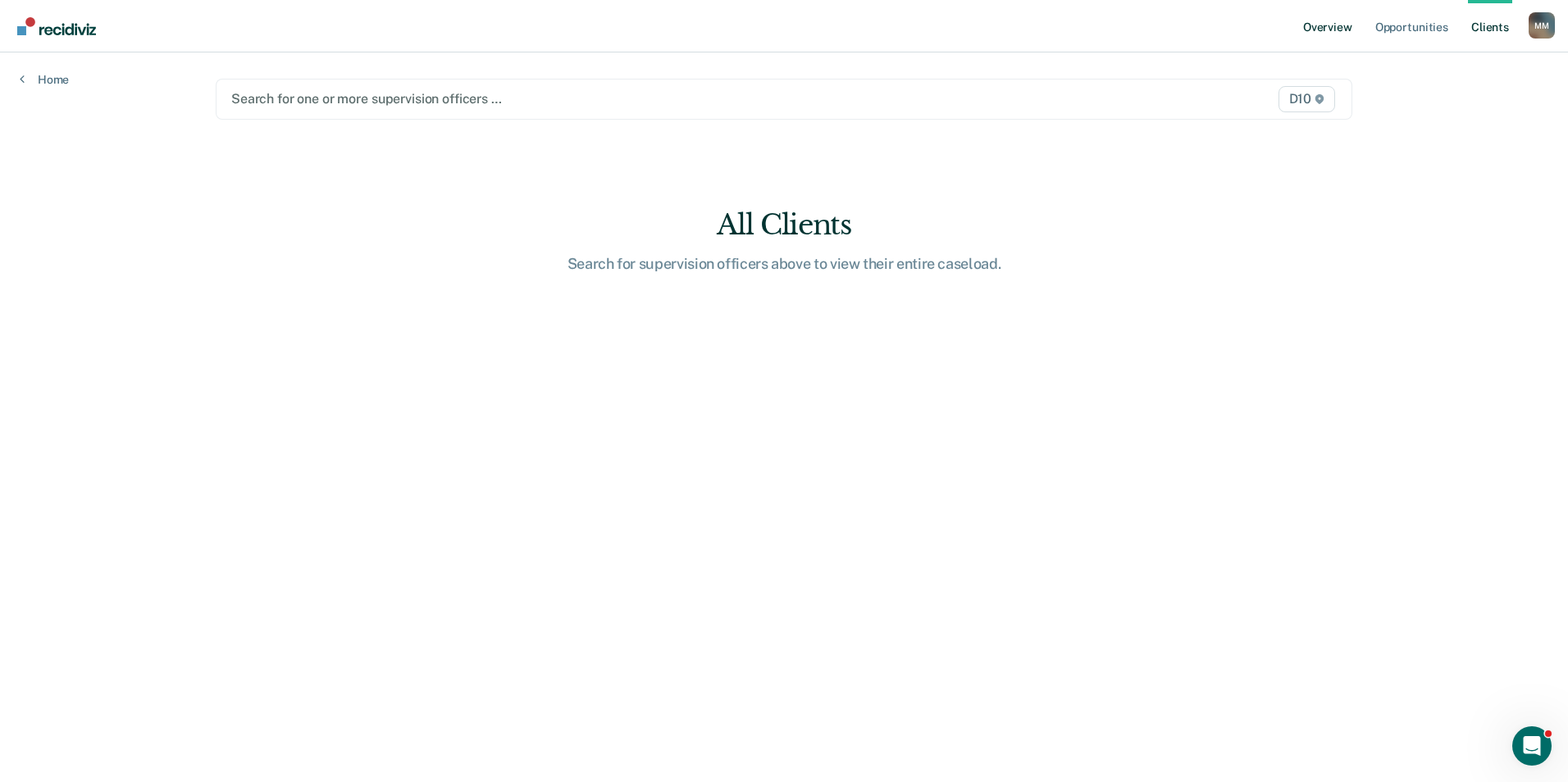
click at [1335, 33] on link "Overview" at bounding box center [1327, 26] width 56 height 53
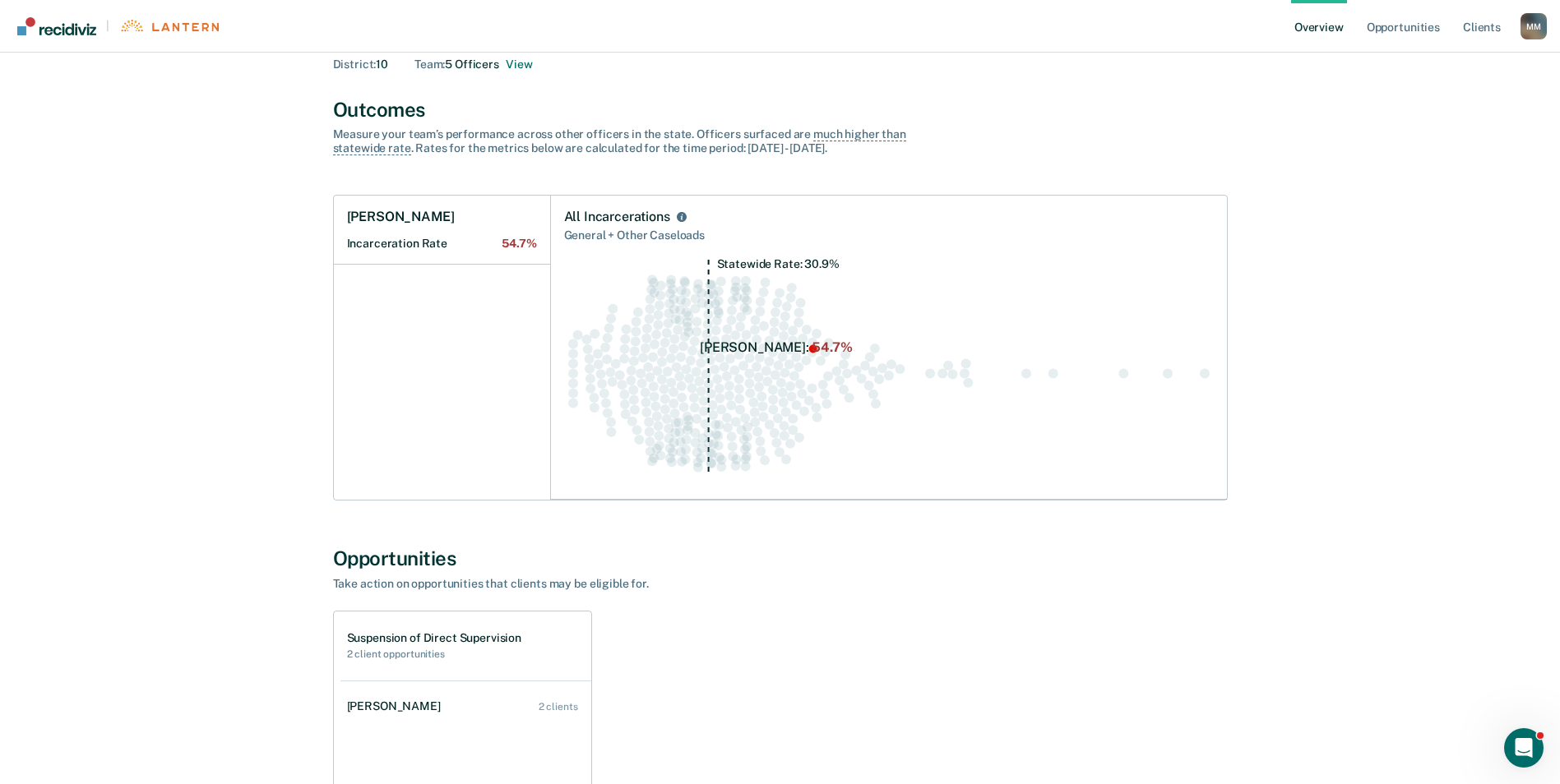
scroll to position [82, 0]
click at [1308, 29] on link "Overview" at bounding box center [1320, 26] width 56 height 53
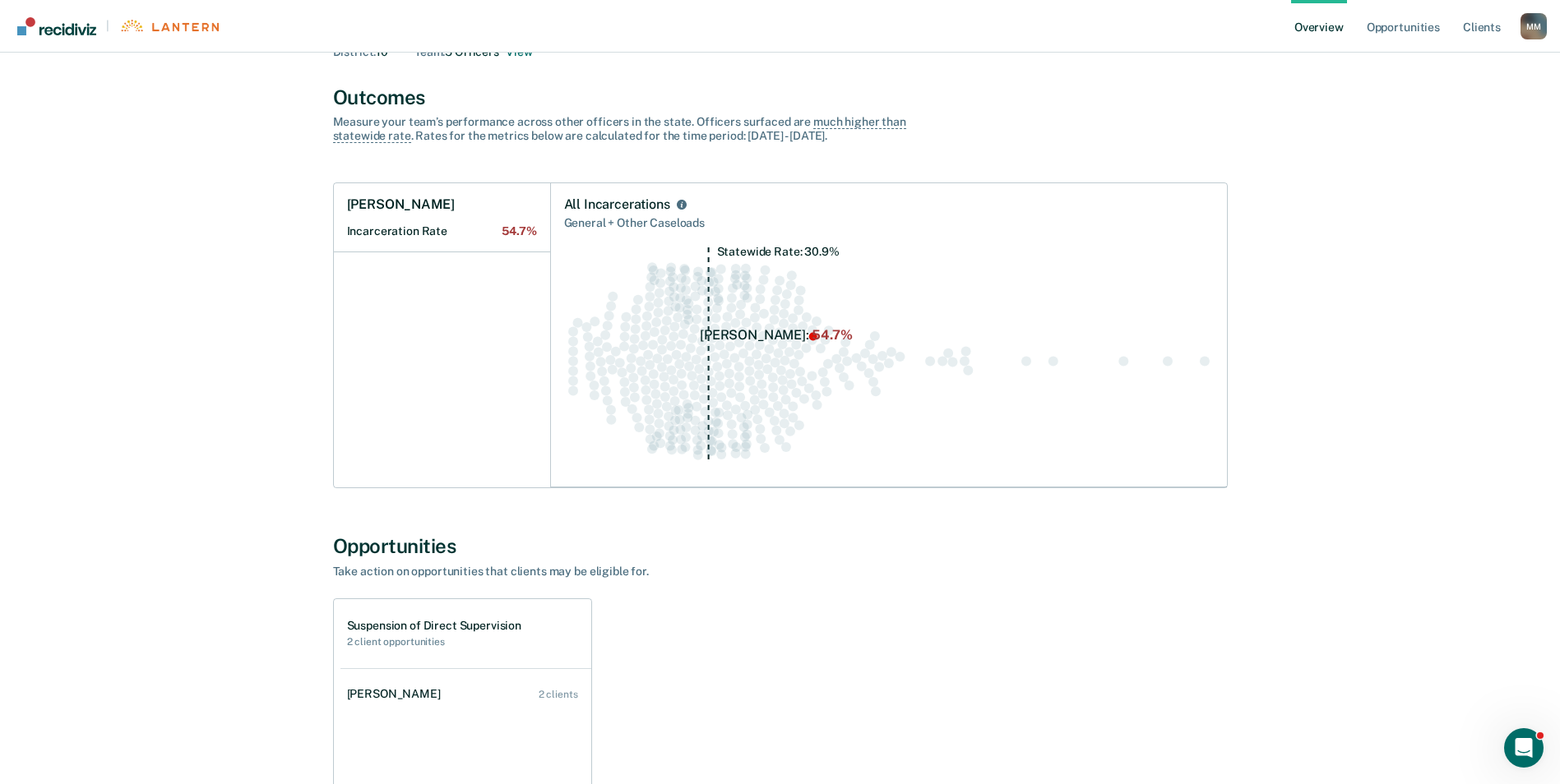
scroll to position [337, 0]
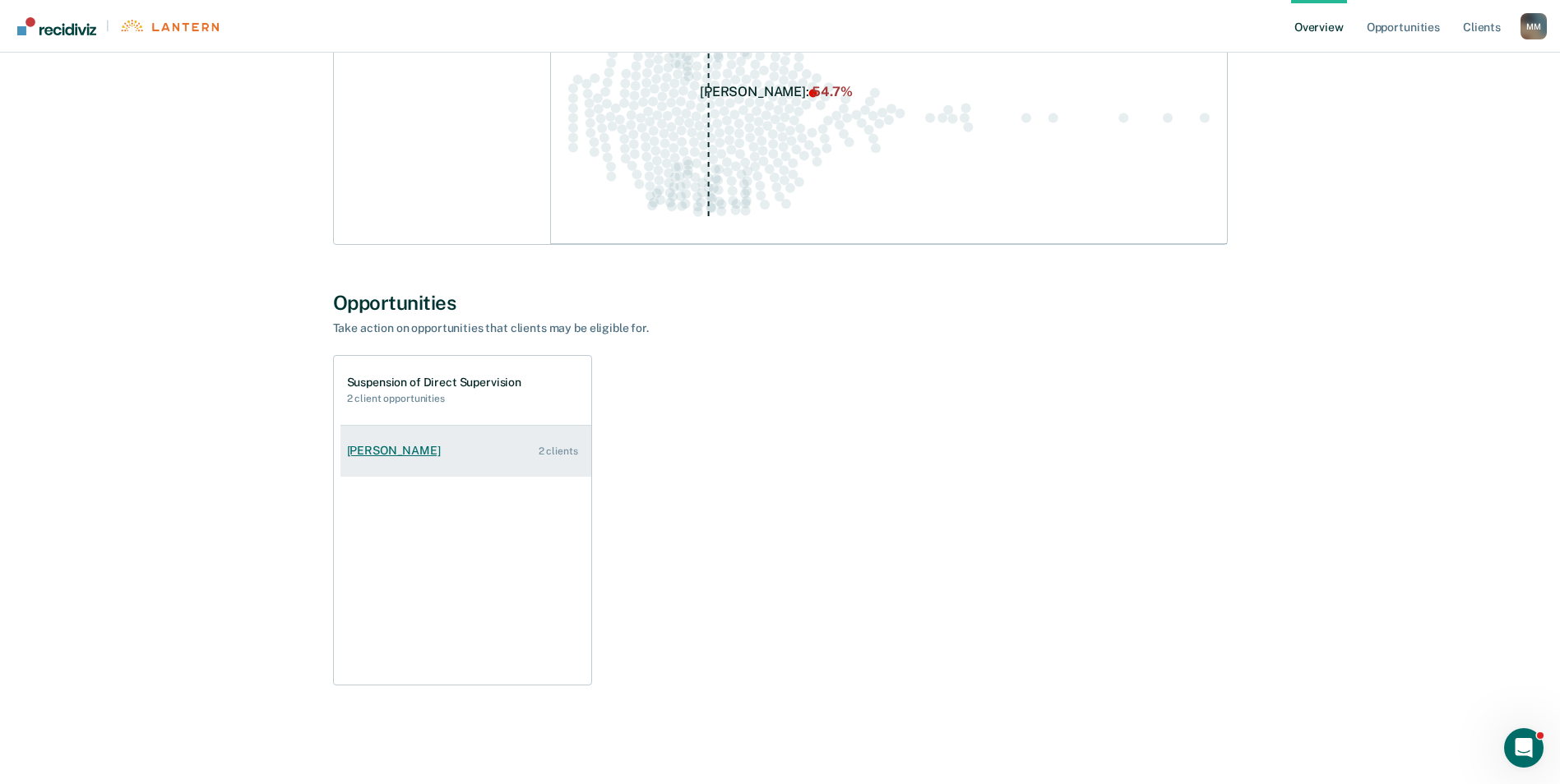
click at [389, 458] on div "[PERSON_NAME]" at bounding box center [397, 451] width 101 height 14
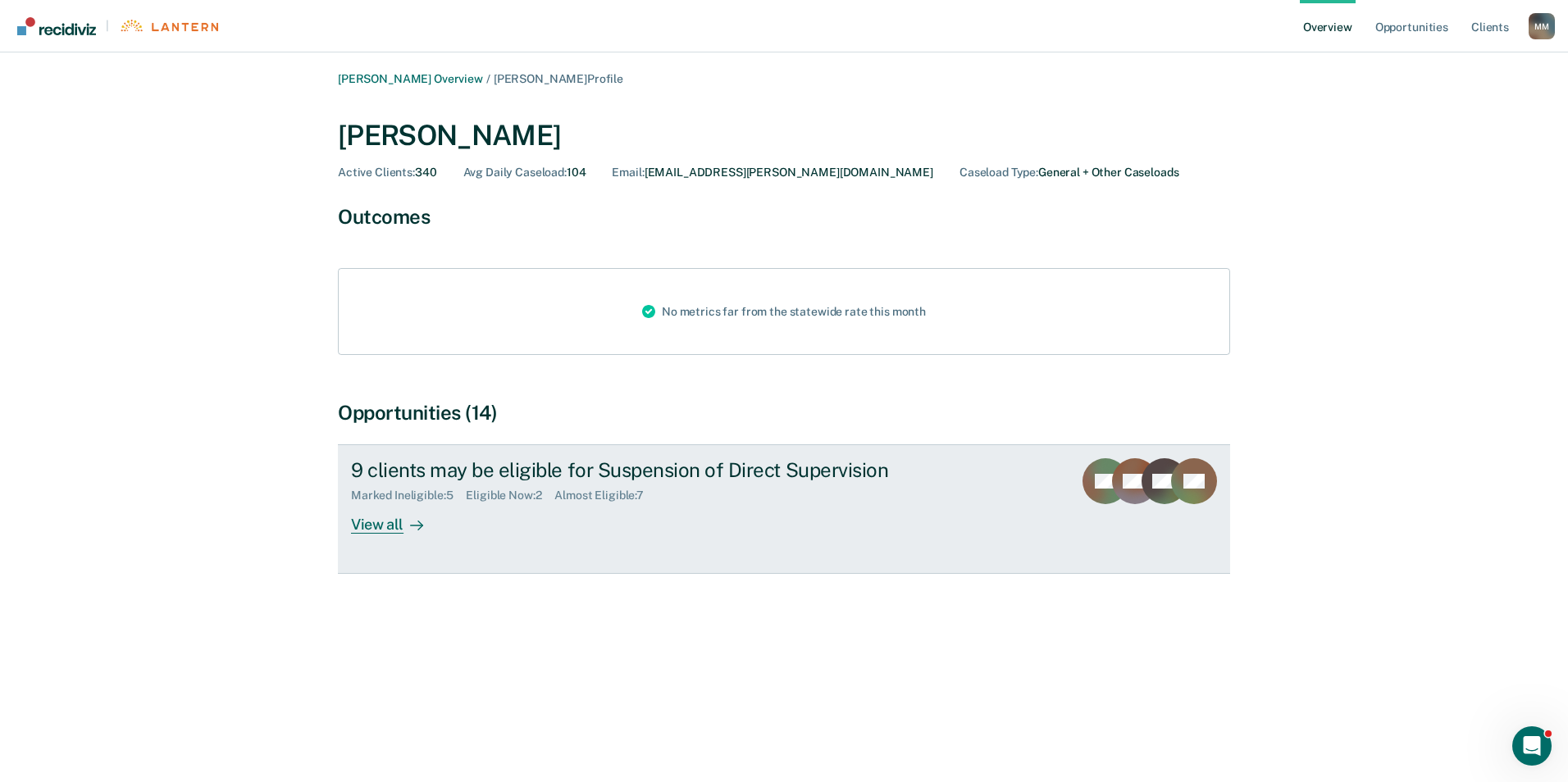
click at [379, 525] on div "View all" at bounding box center [397, 518] width 92 height 32
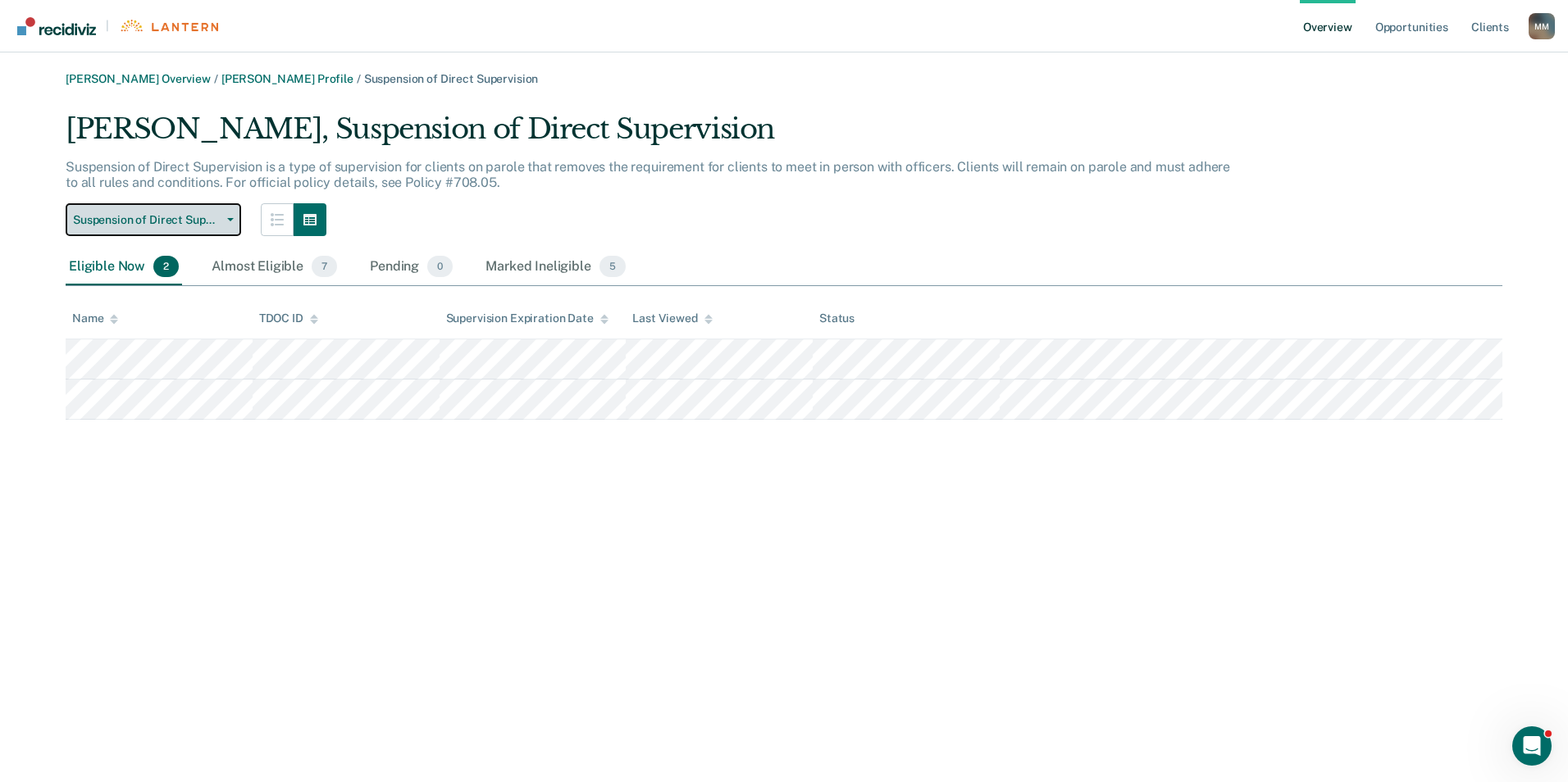
click at [215, 223] on span "Suspension of Direct Supervision" at bounding box center [147, 220] width 148 height 14
click at [215, 222] on span "Suspension of Direct Supervision" at bounding box center [147, 220] width 148 height 14
click at [279, 219] on icon "button" at bounding box center [276, 219] width 13 height 13
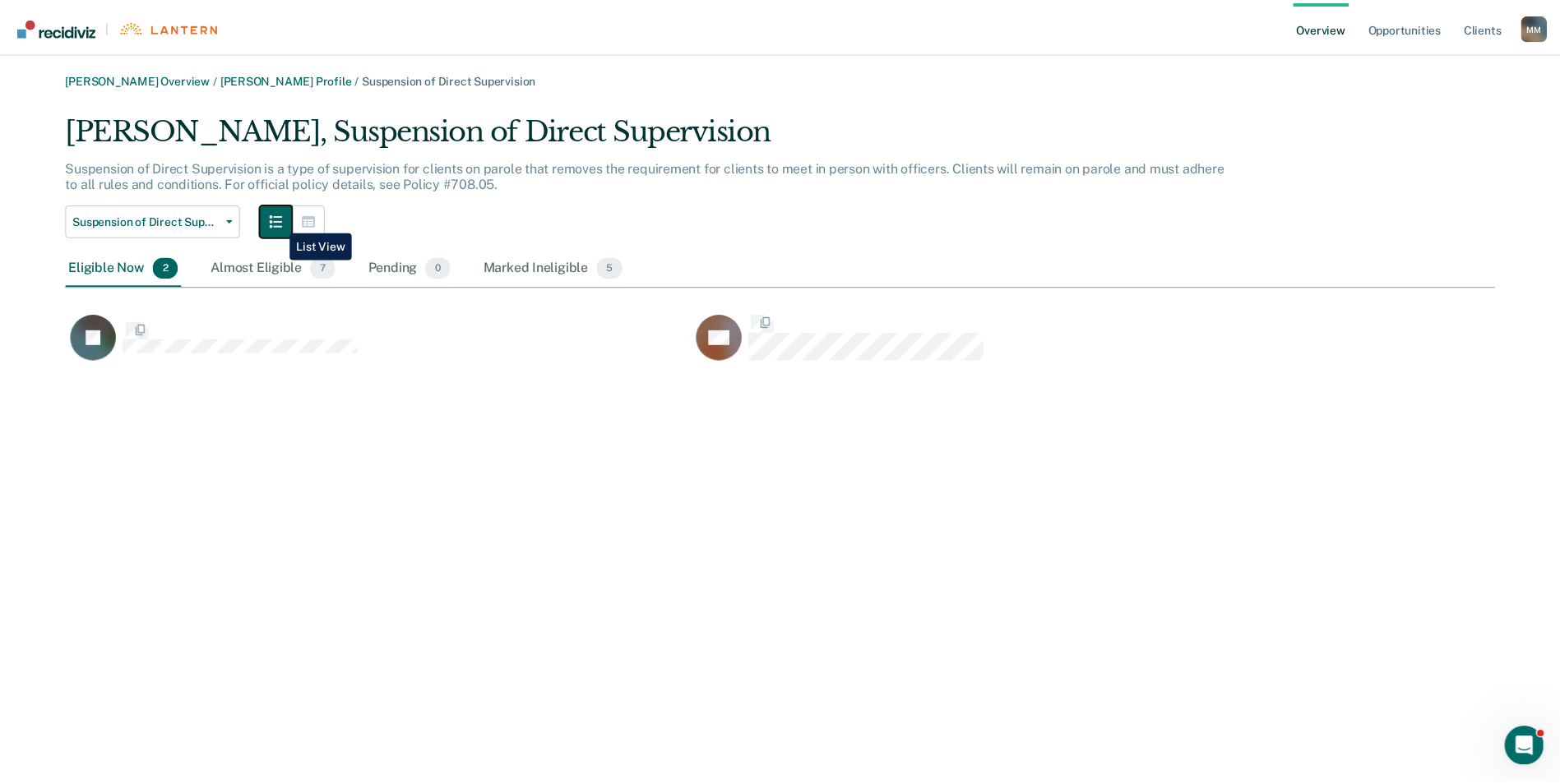
scroll to position [254, 1429]
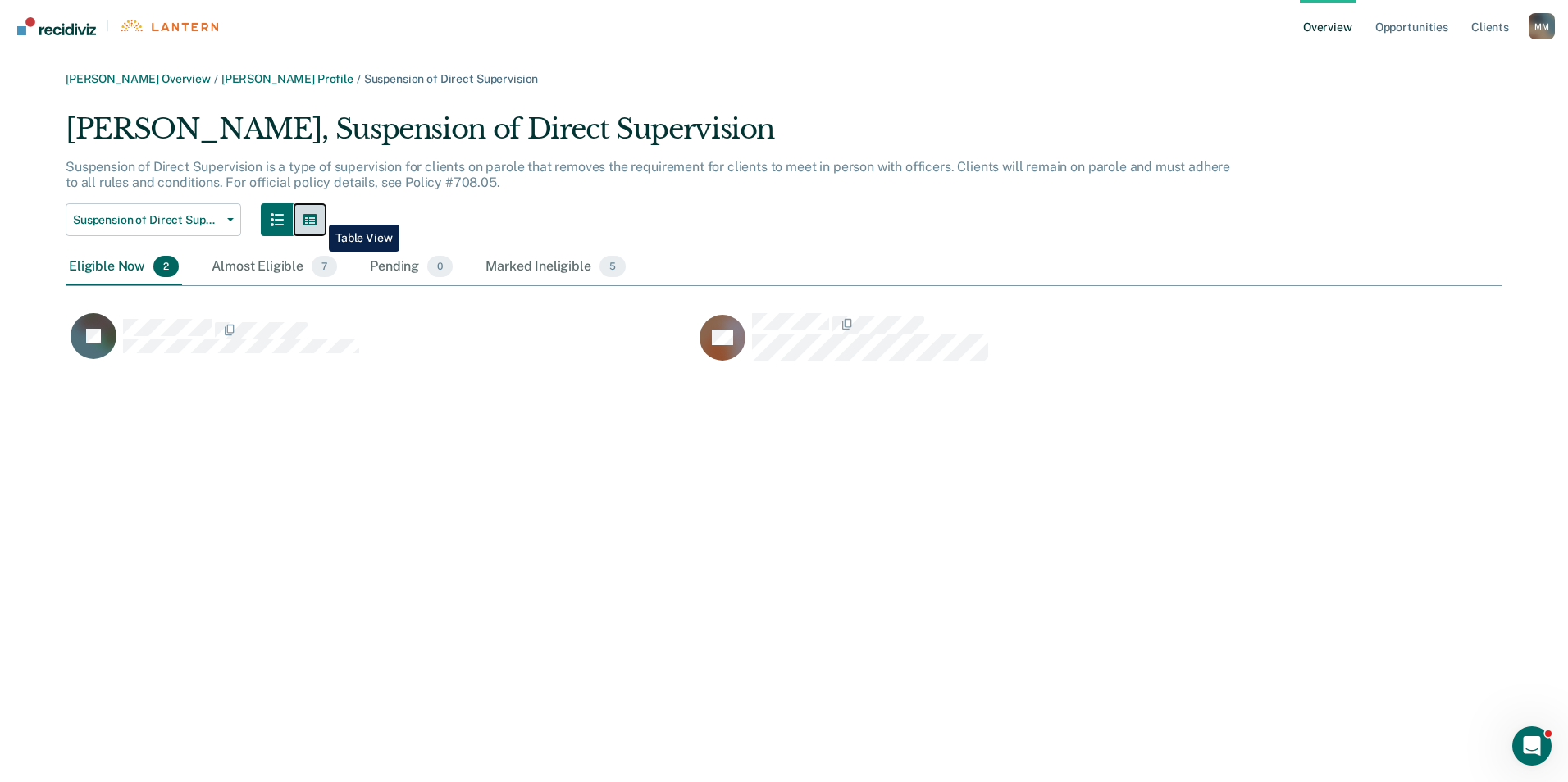
click at [316, 212] on button "button" at bounding box center [309, 219] width 33 height 33
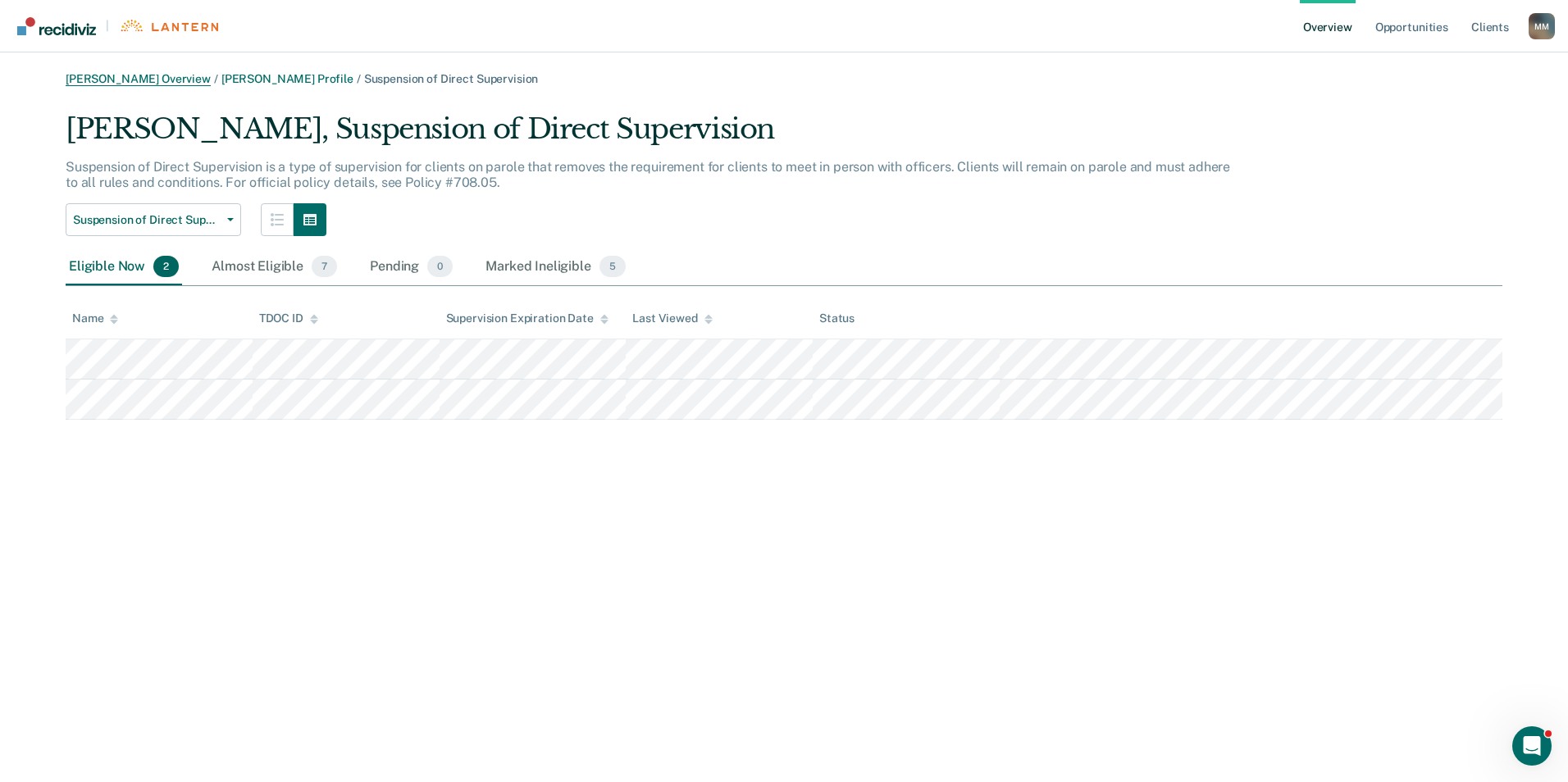
click at [154, 82] on link "[PERSON_NAME] Overview" at bounding box center [138, 79] width 145 height 14
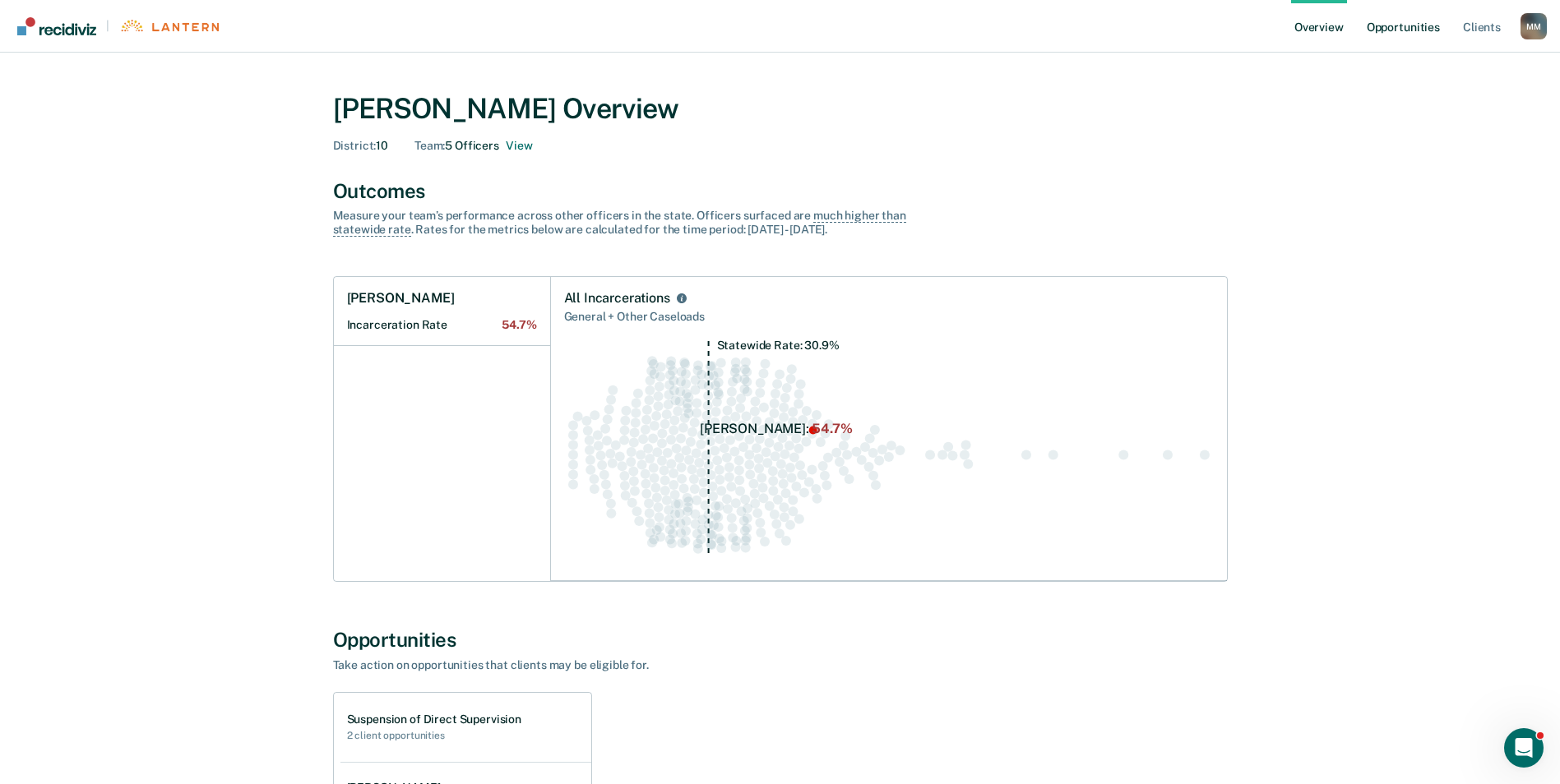
click at [1404, 34] on link "Opportunities" at bounding box center [1404, 26] width 80 height 53
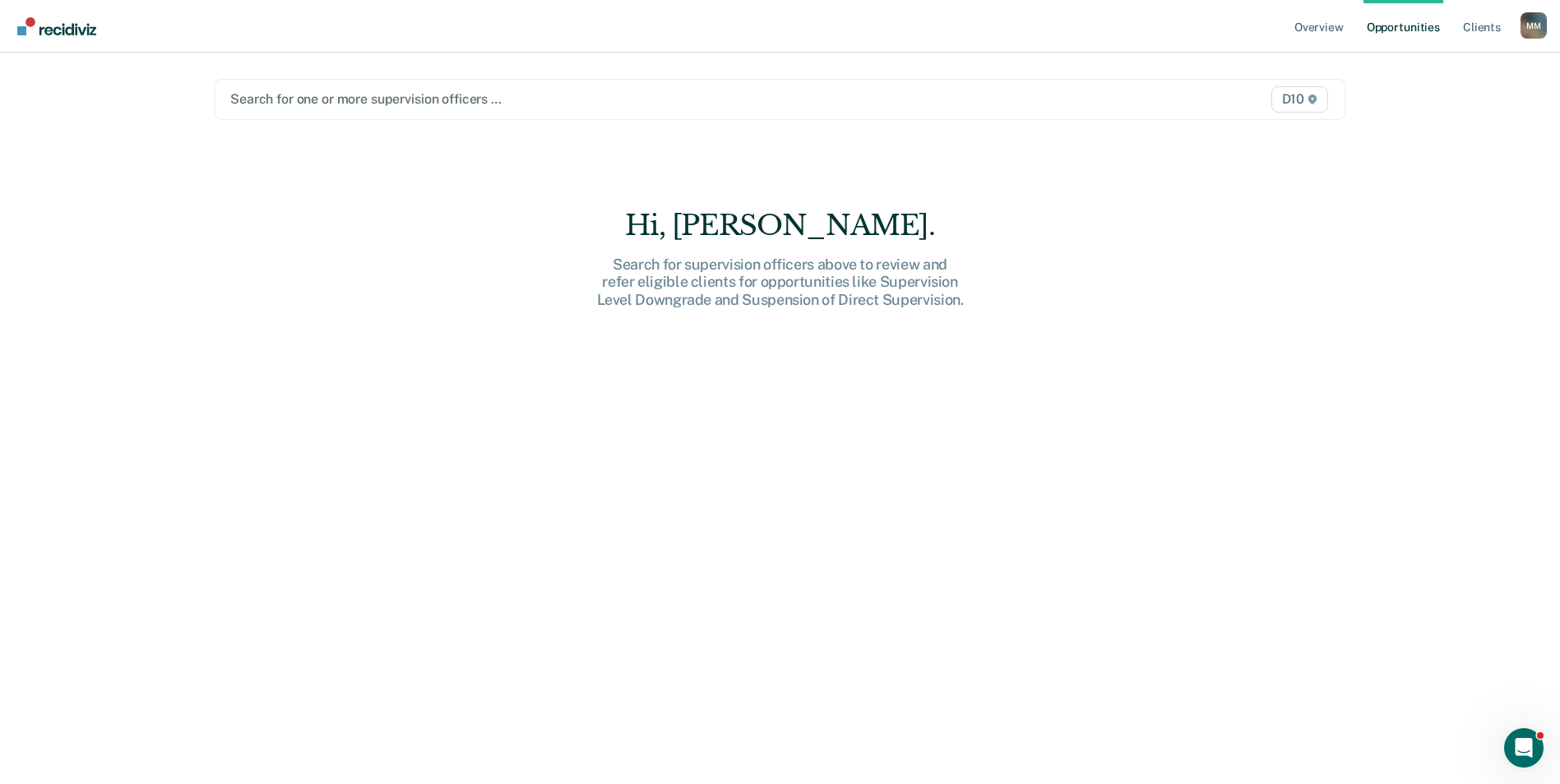
click at [298, 104] on div at bounding box center [615, 99] width 769 height 19
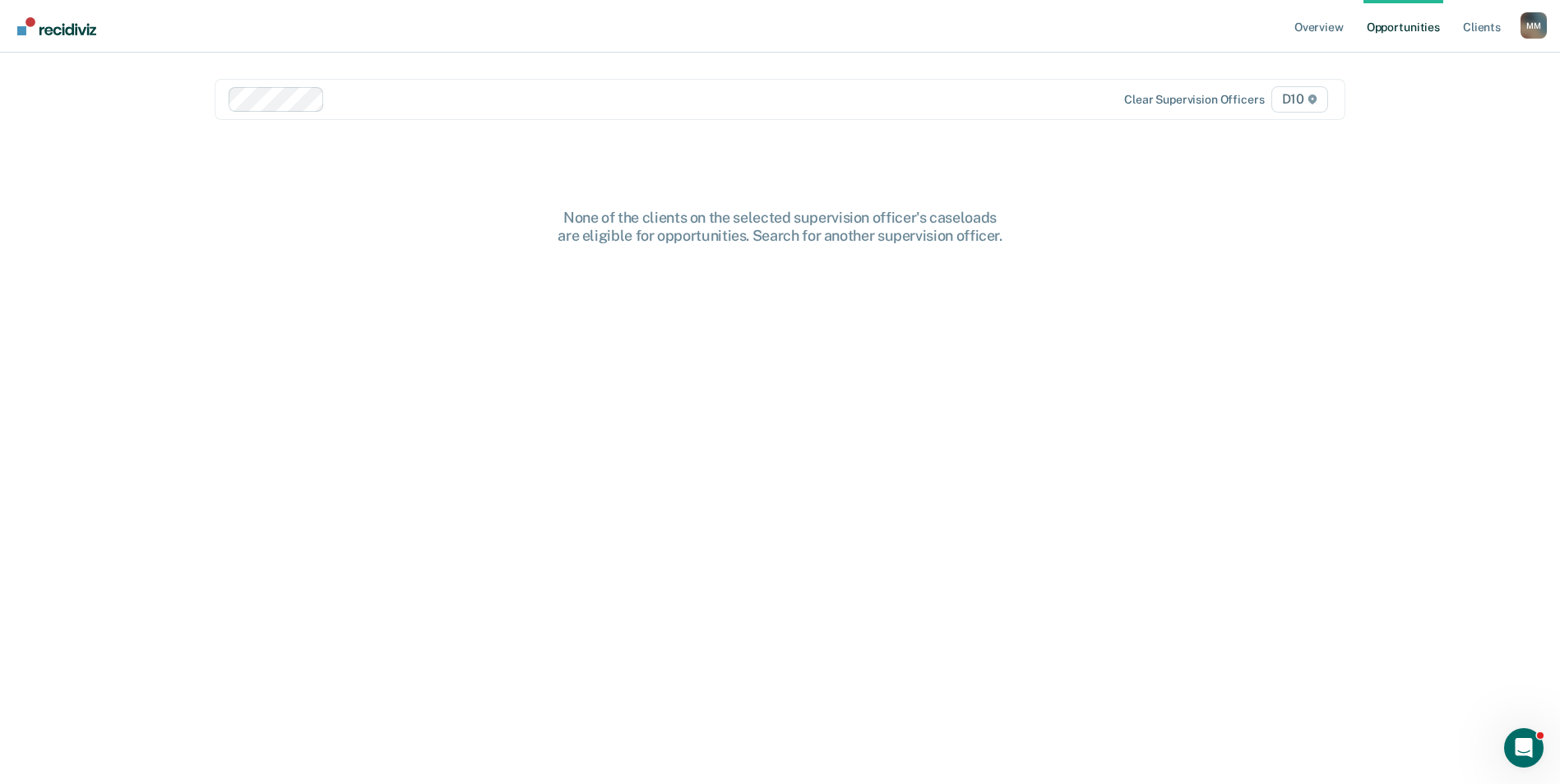
click at [355, 99] on div at bounding box center [665, 99] width 667 height 19
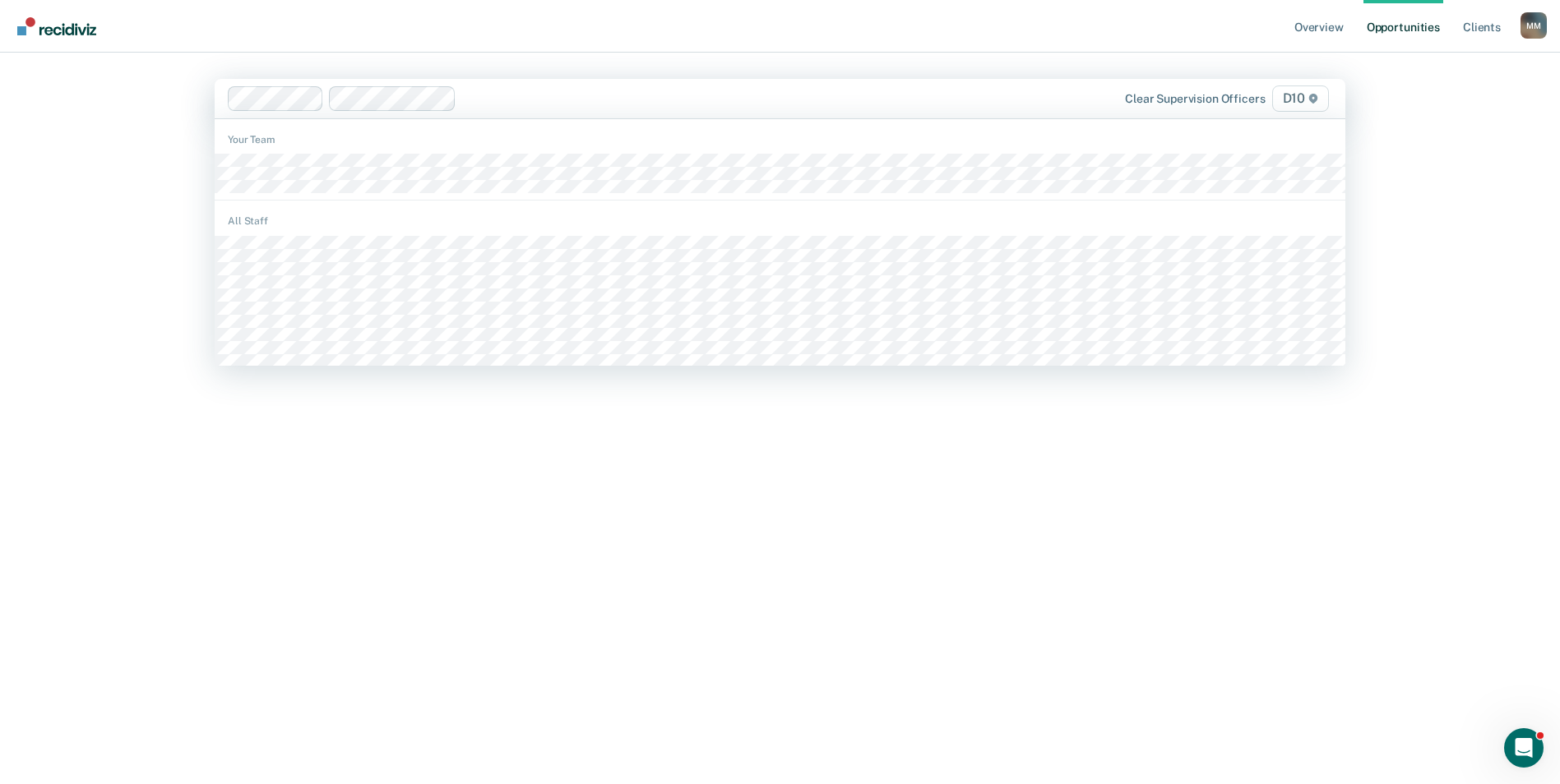
click at [523, 109] on div at bounding box center [614, 98] width 773 height 25
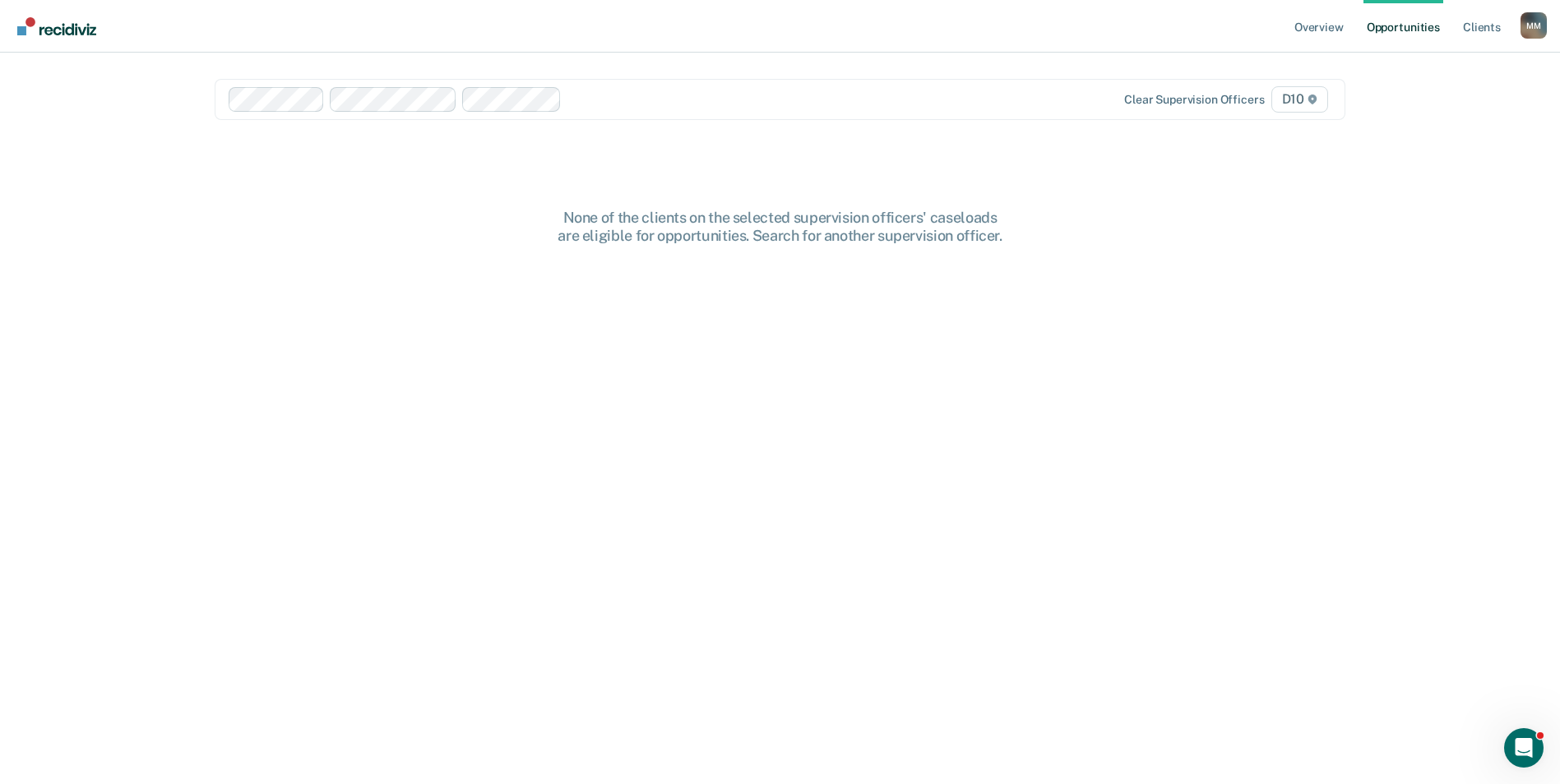
click at [577, 88] on div at bounding box center [615, 99] width 772 height 25
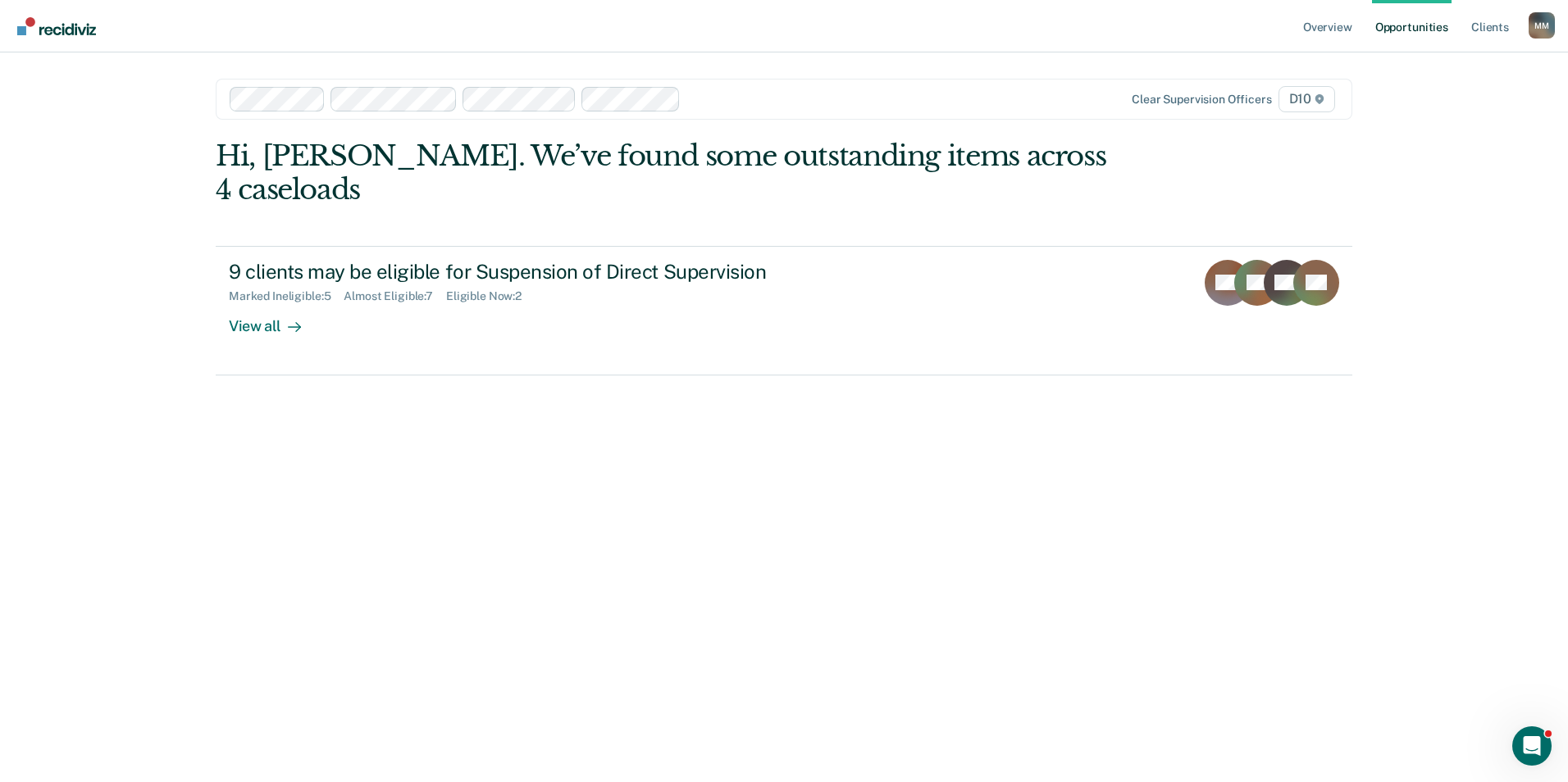
click at [753, 107] on div at bounding box center [846, 99] width 316 height 19
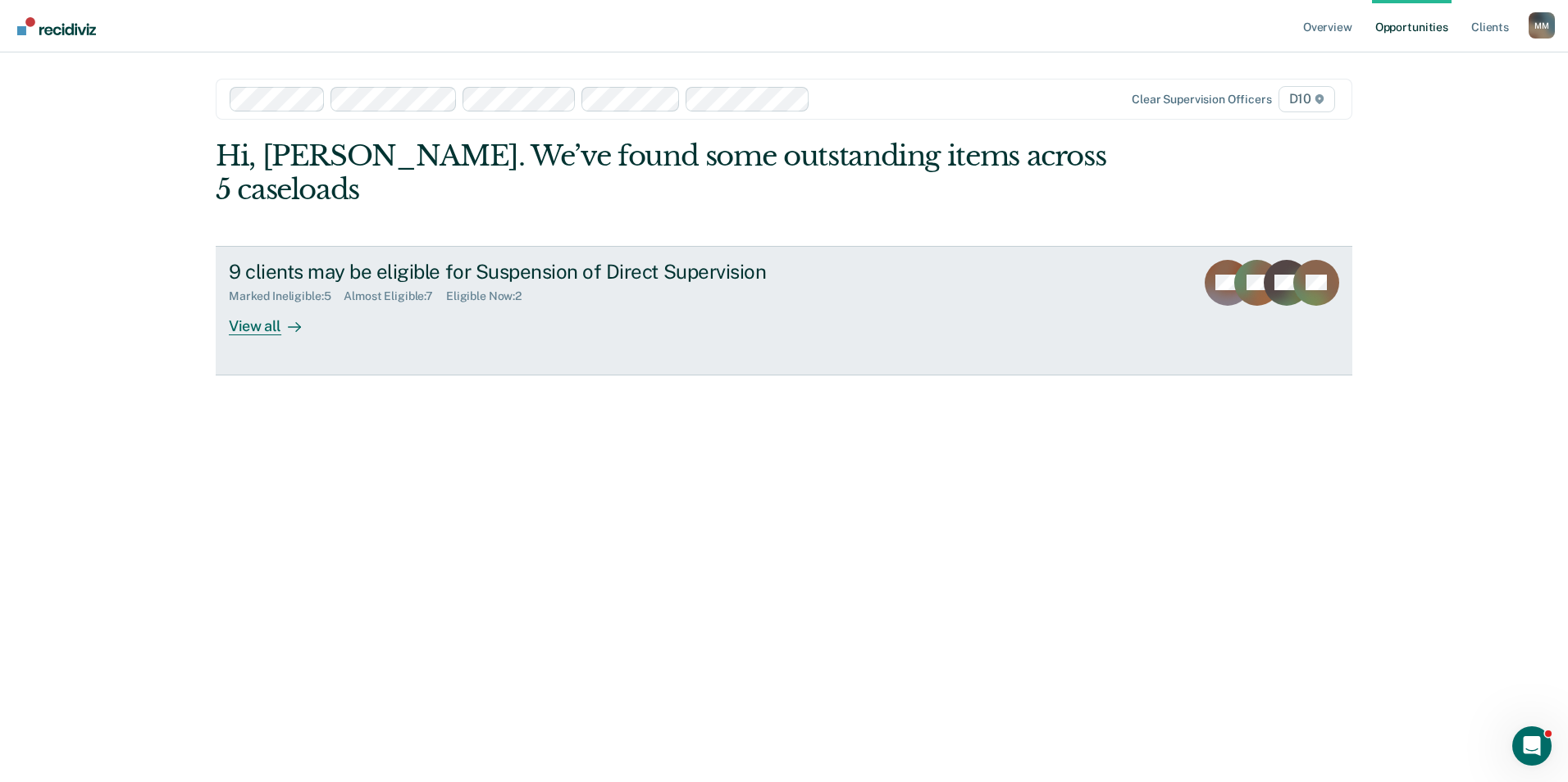
click at [269, 303] on div "View all" at bounding box center [275, 320] width 92 height 32
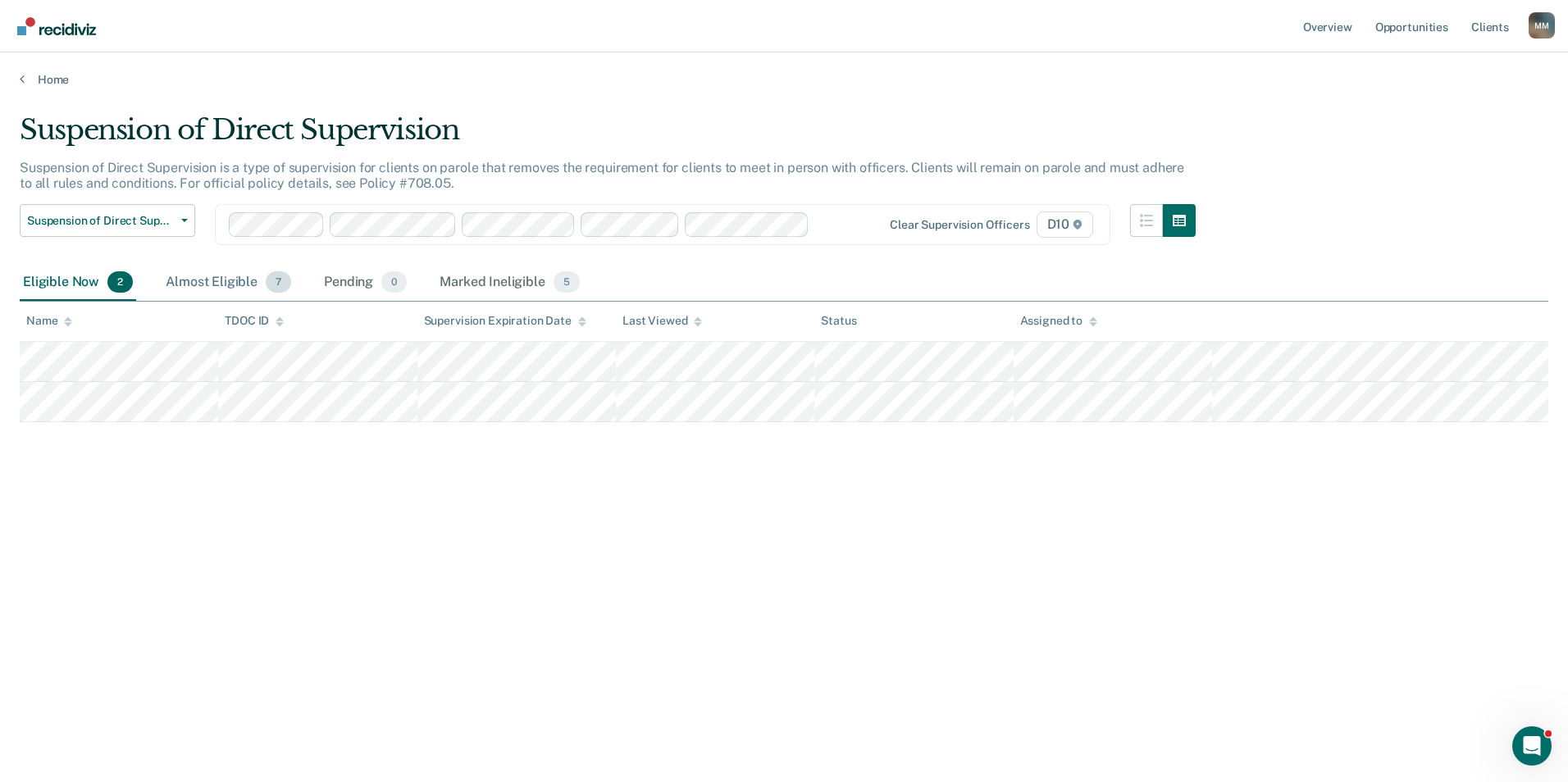
click at [193, 282] on div "Almost Eligible 7" at bounding box center [228, 283] width 132 height 36
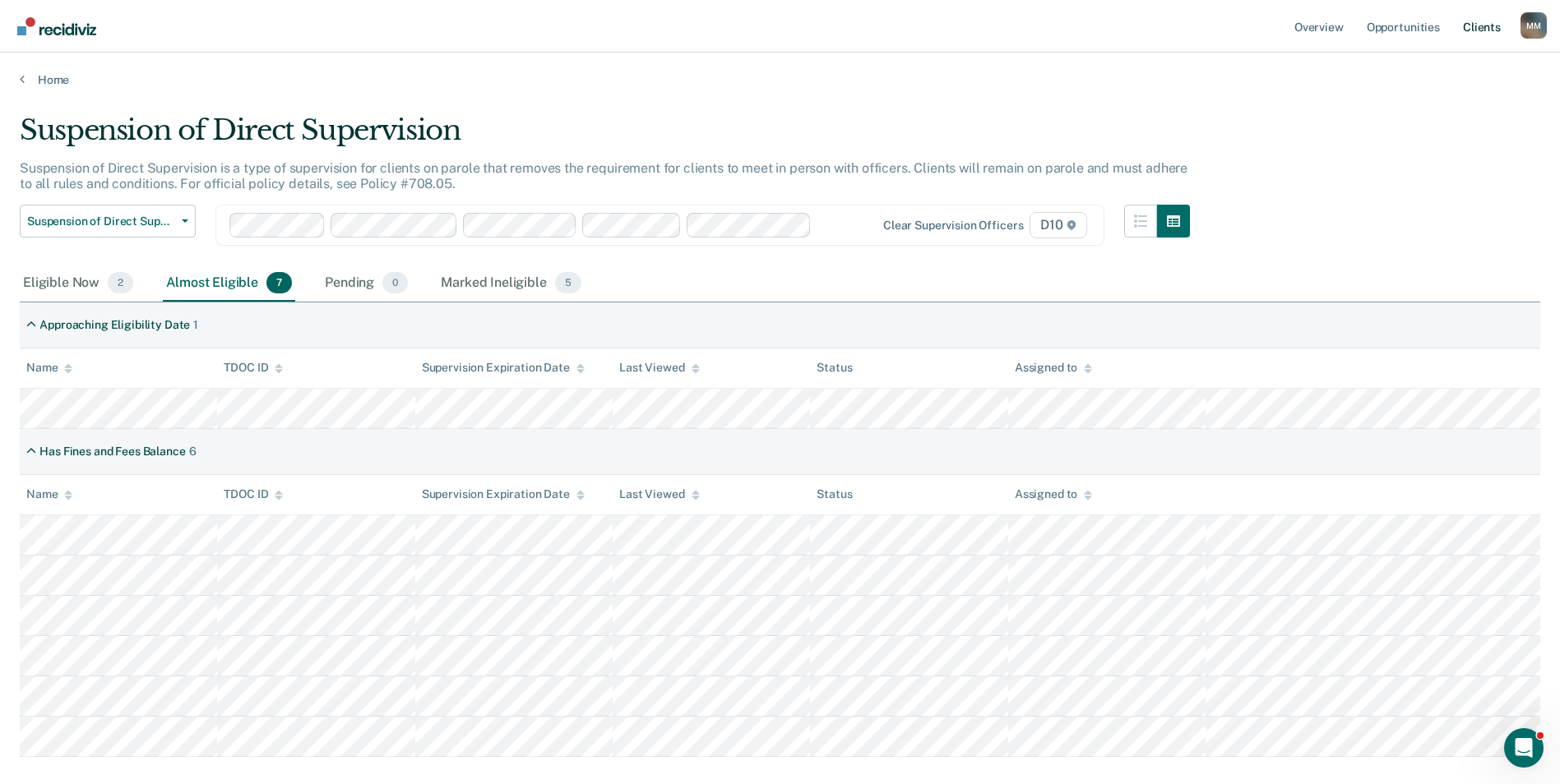
click at [1482, 29] on link "Client s" at bounding box center [1482, 26] width 44 height 53
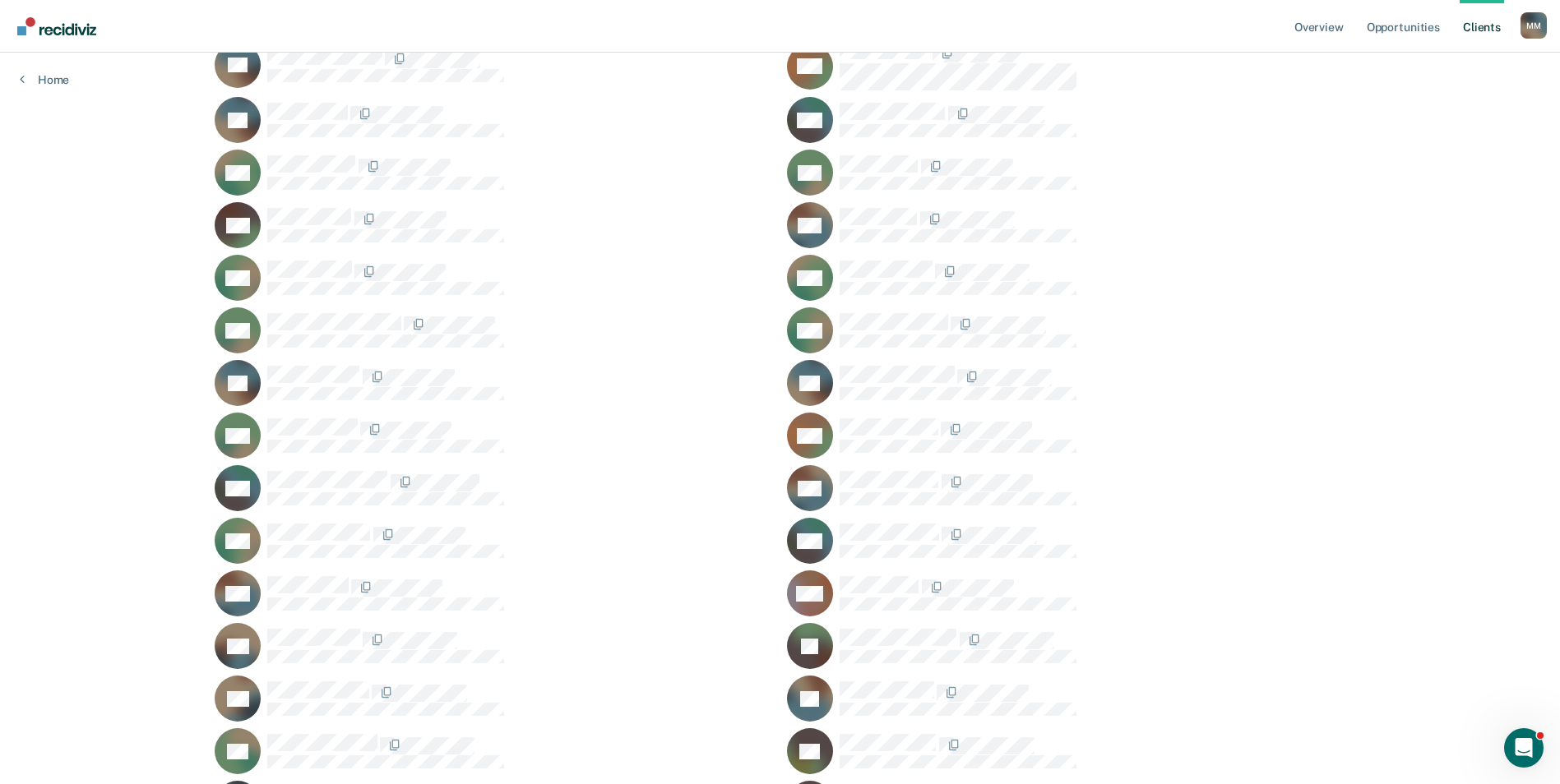
scroll to position [1108, 0]
